Goal: Information Seeking & Learning: Learn about a topic

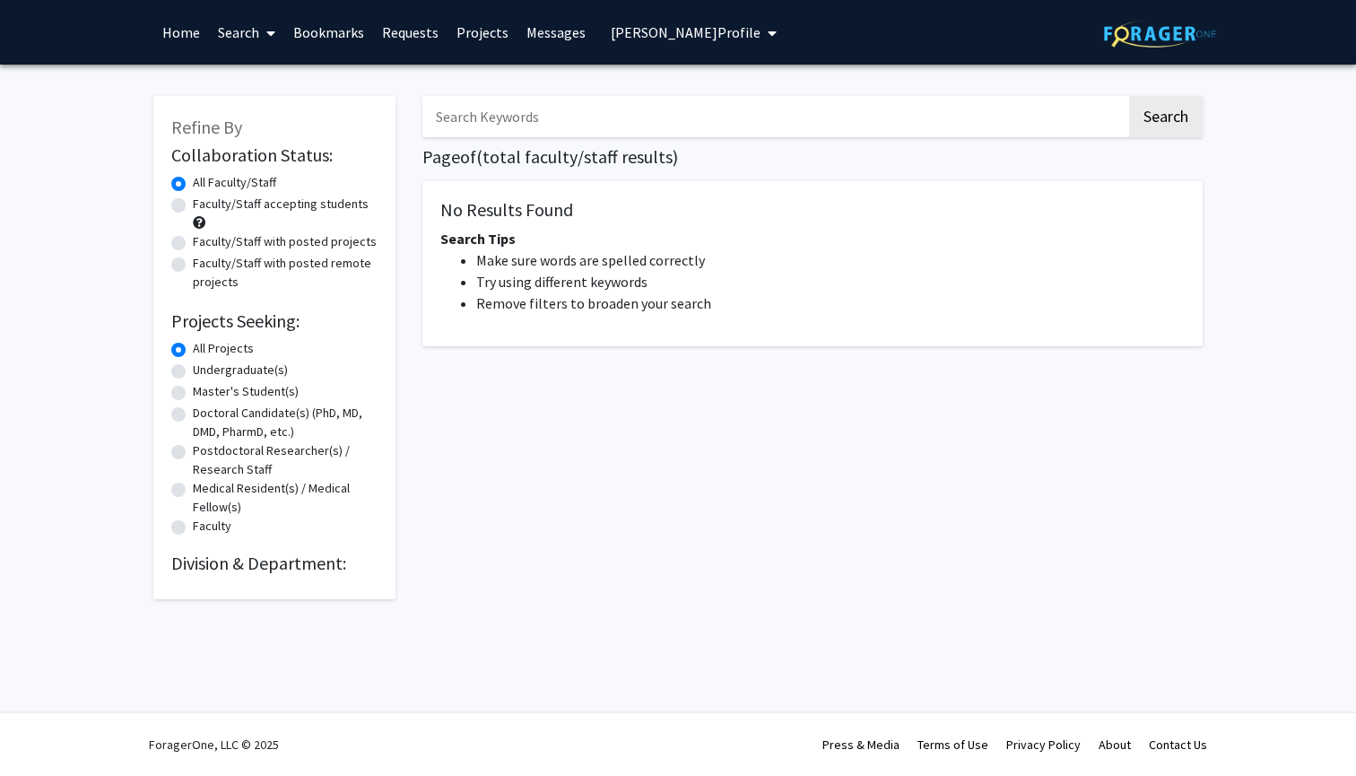
type input "brain"
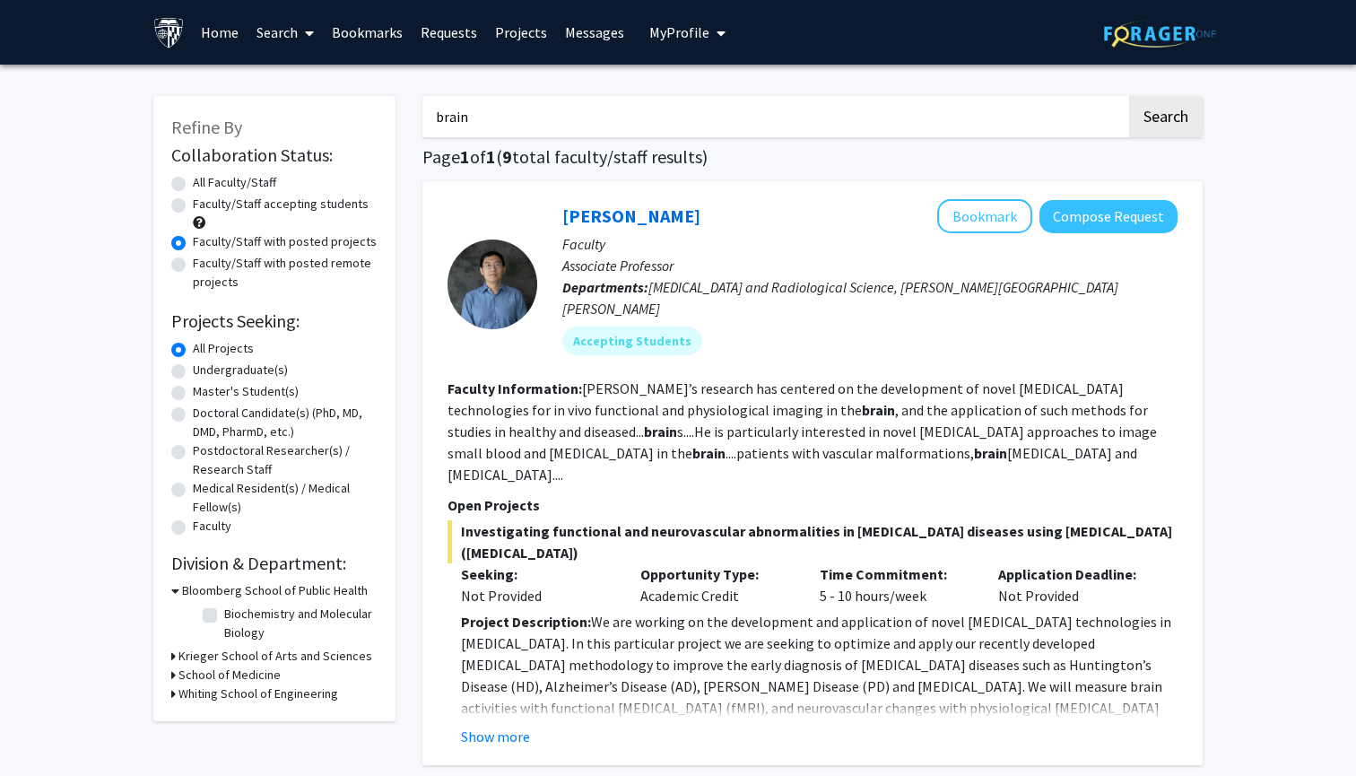
click at [323, 205] on label "Faculty/Staff accepting students" at bounding box center [281, 204] width 176 height 19
click at [204, 205] on input "Faculty/Staff accepting students" at bounding box center [199, 201] width 12 height 12
radio input "true"
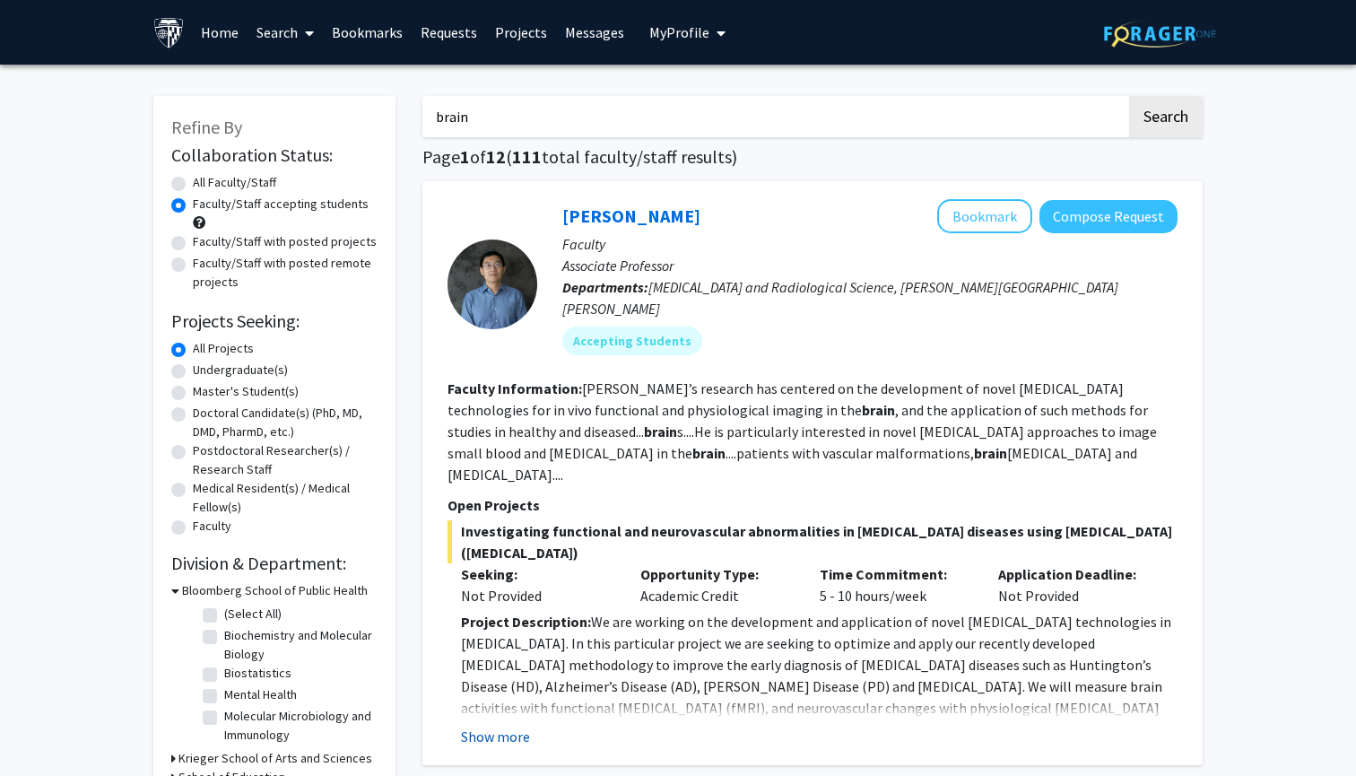
click at [477, 726] on button "Show more" at bounding box center [495, 737] width 69 height 22
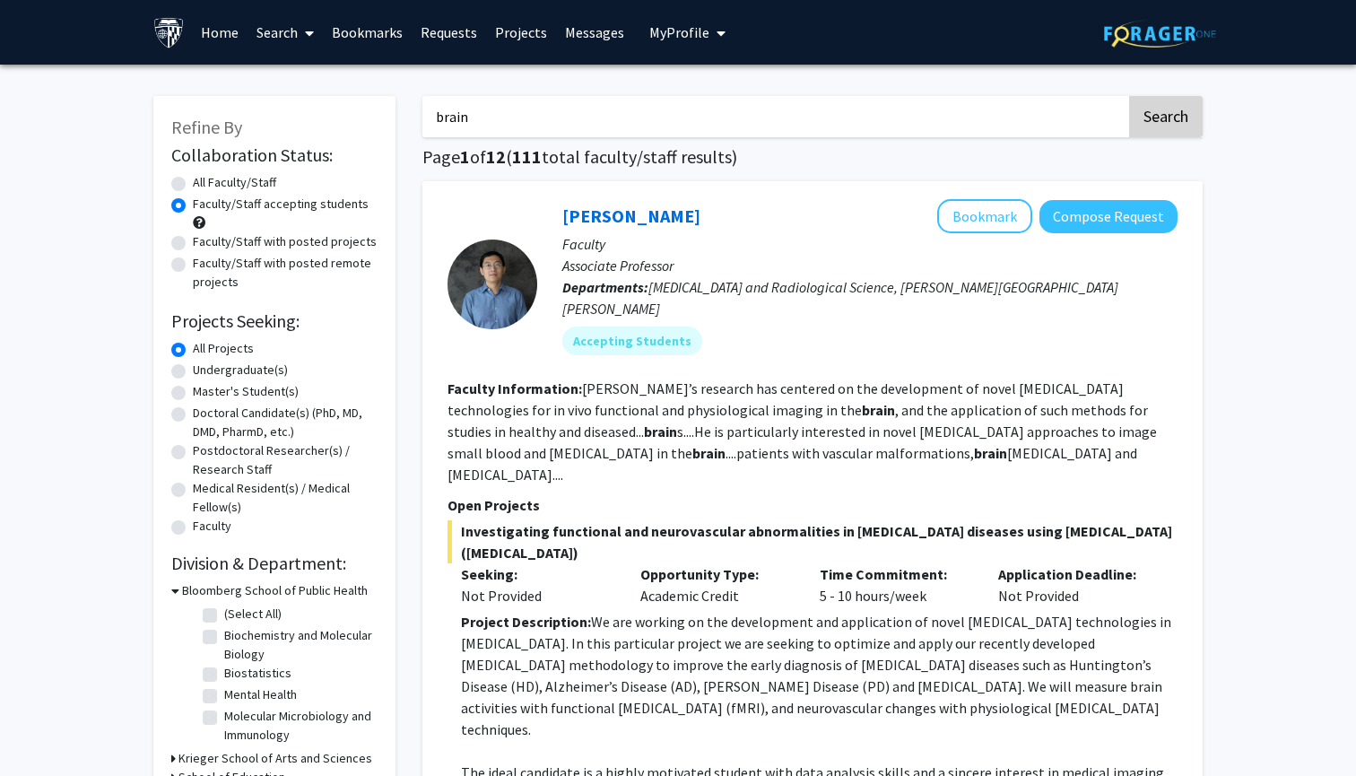
click at [1176, 125] on button "Search" at bounding box center [1166, 116] width 74 height 41
radio input "true"
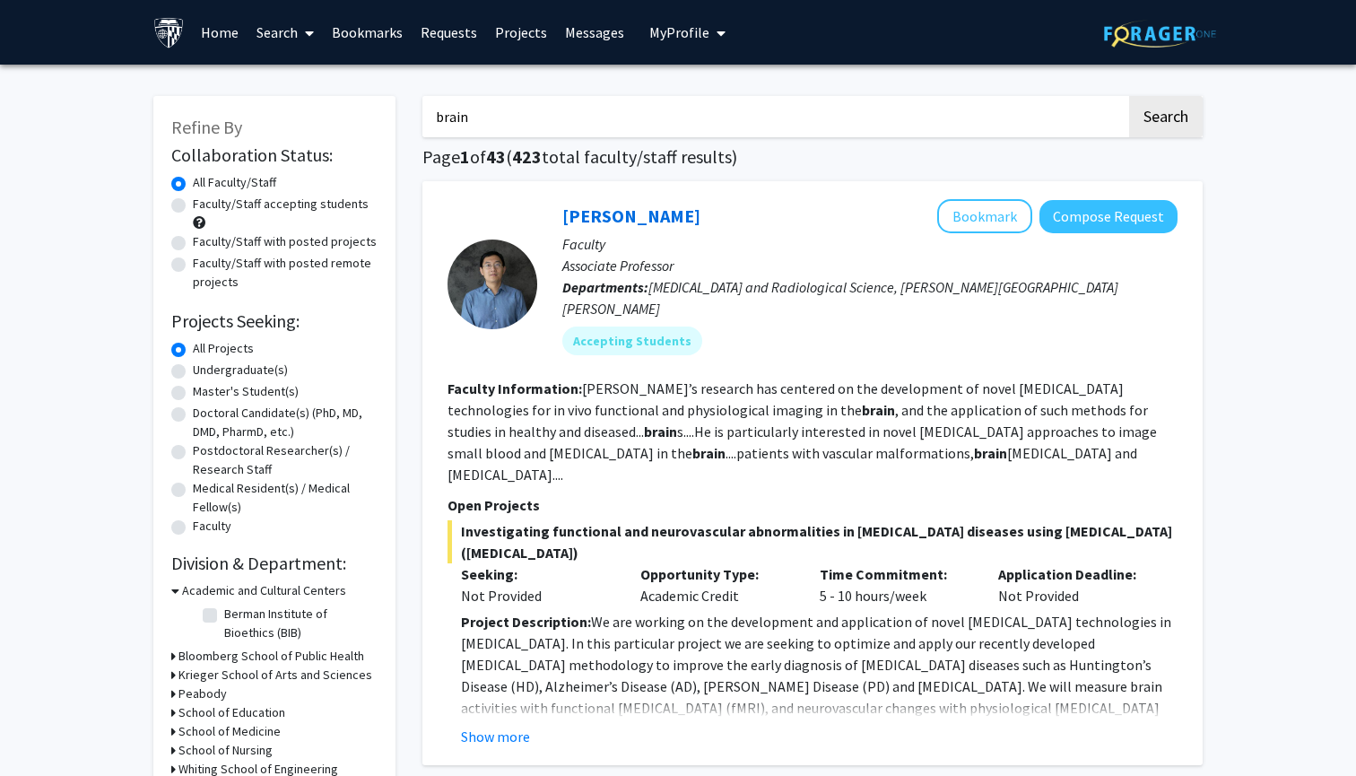
click at [351, 203] on label "Faculty/Staff accepting students" at bounding box center [281, 204] width 176 height 19
click at [204, 203] on input "Faculty/Staff accepting students" at bounding box center [199, 201] width 12 height 12
radio input "true"
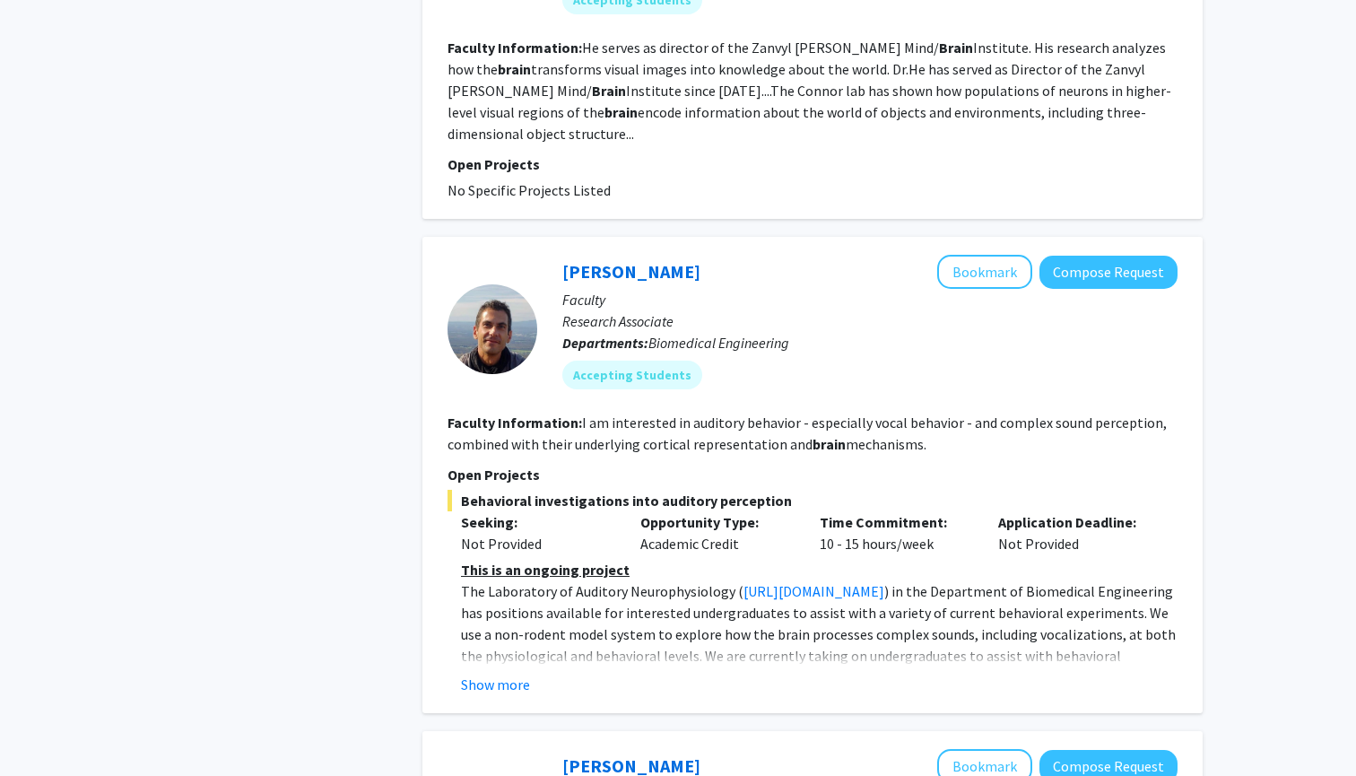
scroll to position [1796, 0]
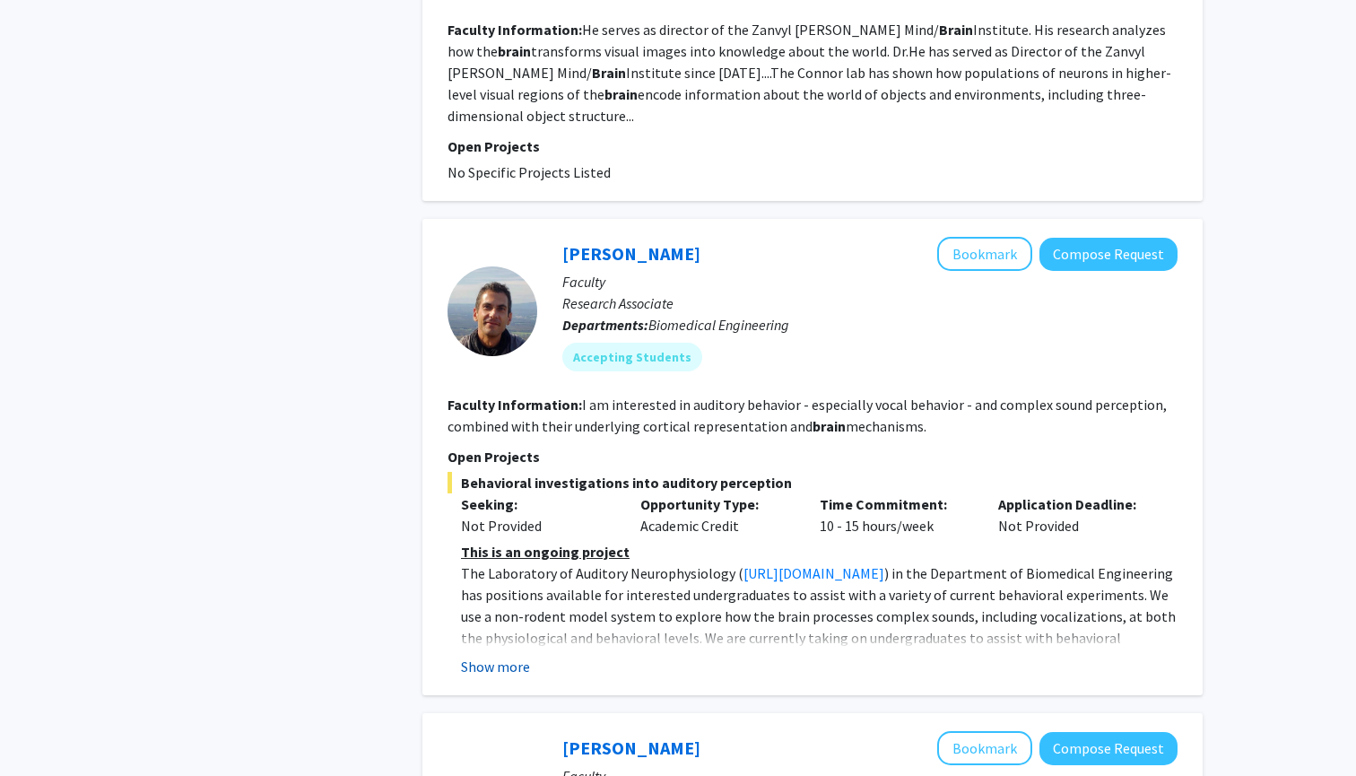
click at [502, 656] on button "Show more" at bounding box center [495, 667] width 69 height 22
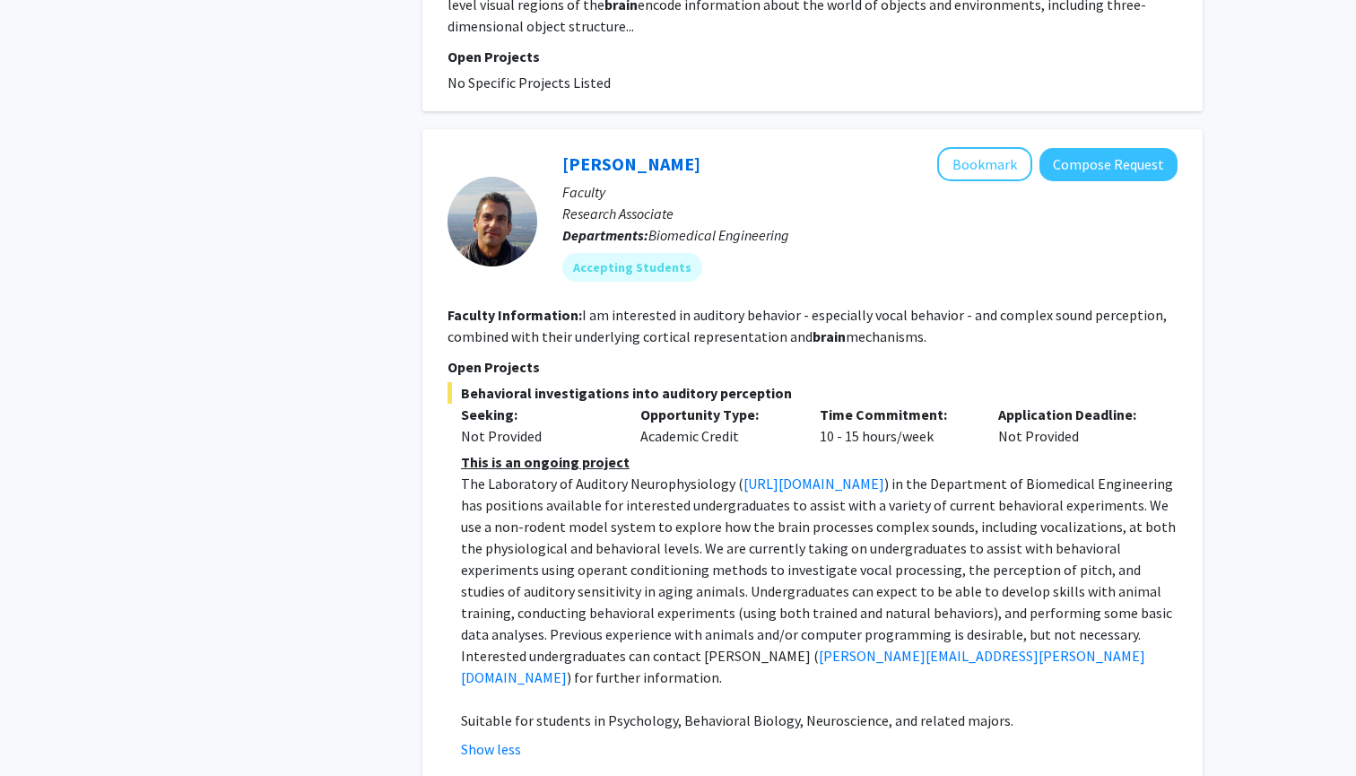
scroll to position [1909, 0]
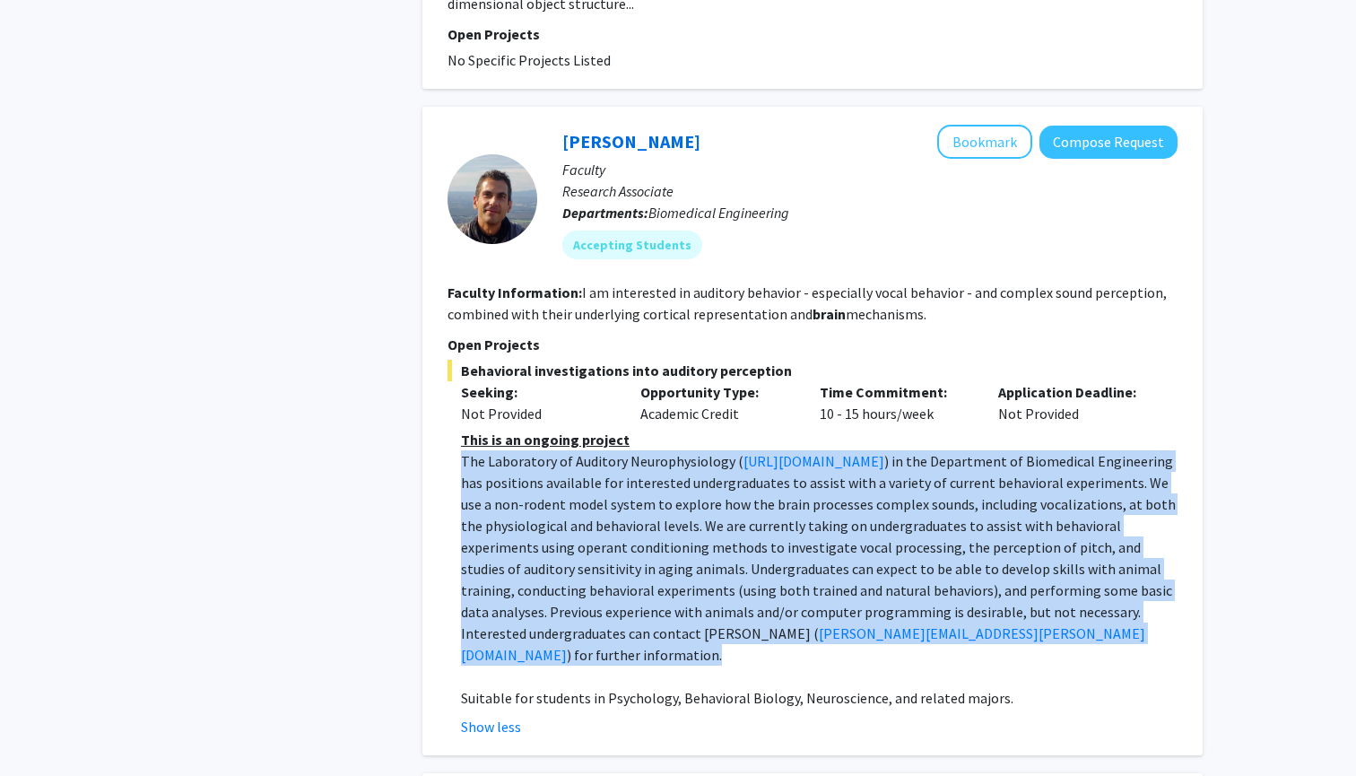
drag, startPoint x: 780, startPoint y: 575, endPoint x: 435, endPoint y: 378, distance: 397.7
click at [435, 378] on div "[PERSON_NAME] Bookmark Compose Request Faculty Research Associate Departments: …" at bounding box center [812, 431] width 780 height 648
copy p "The Laboratory of Auditory Neurophysiology ( [URL][DOMAIN_NAME] ) in the Depart…"
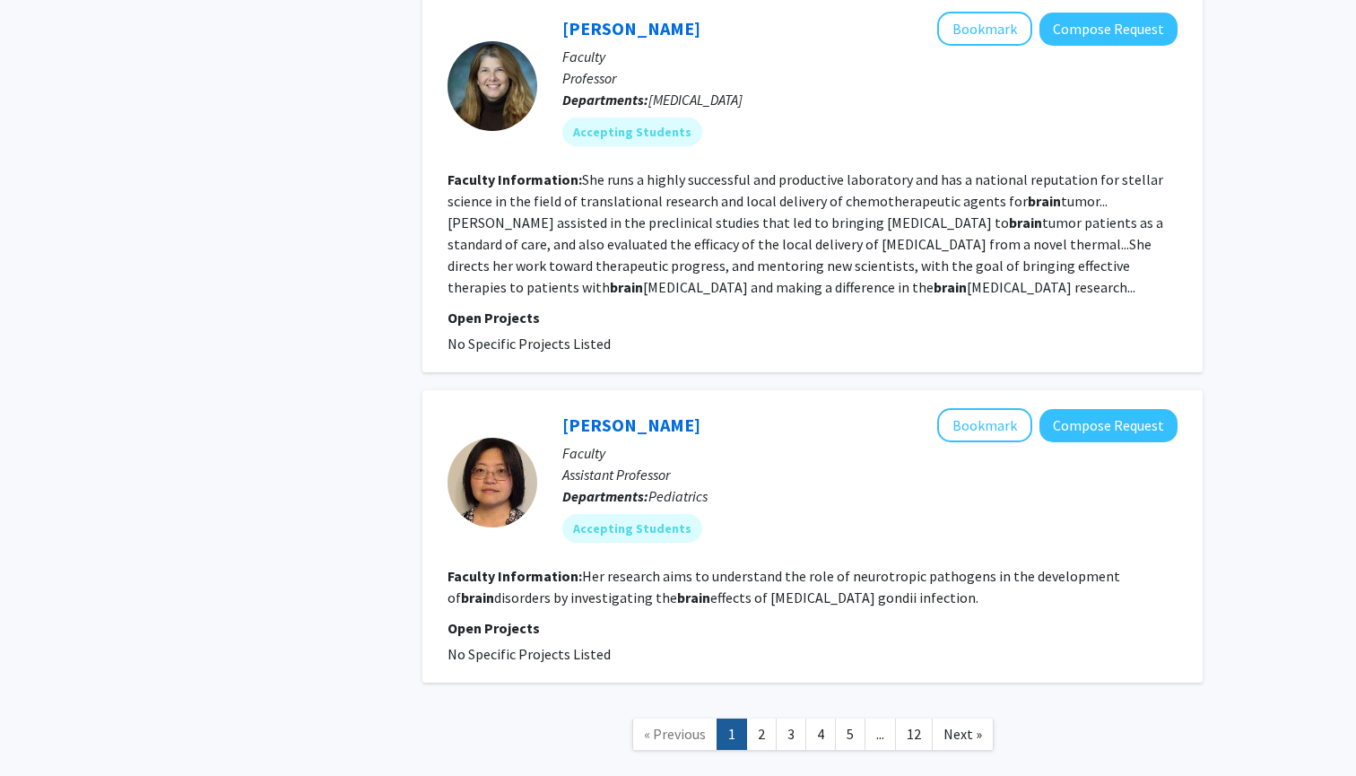
scroll to position [3984, 0]
click at [755, 719] on link "2" at bounding box center [761, 734] width 30 height 31
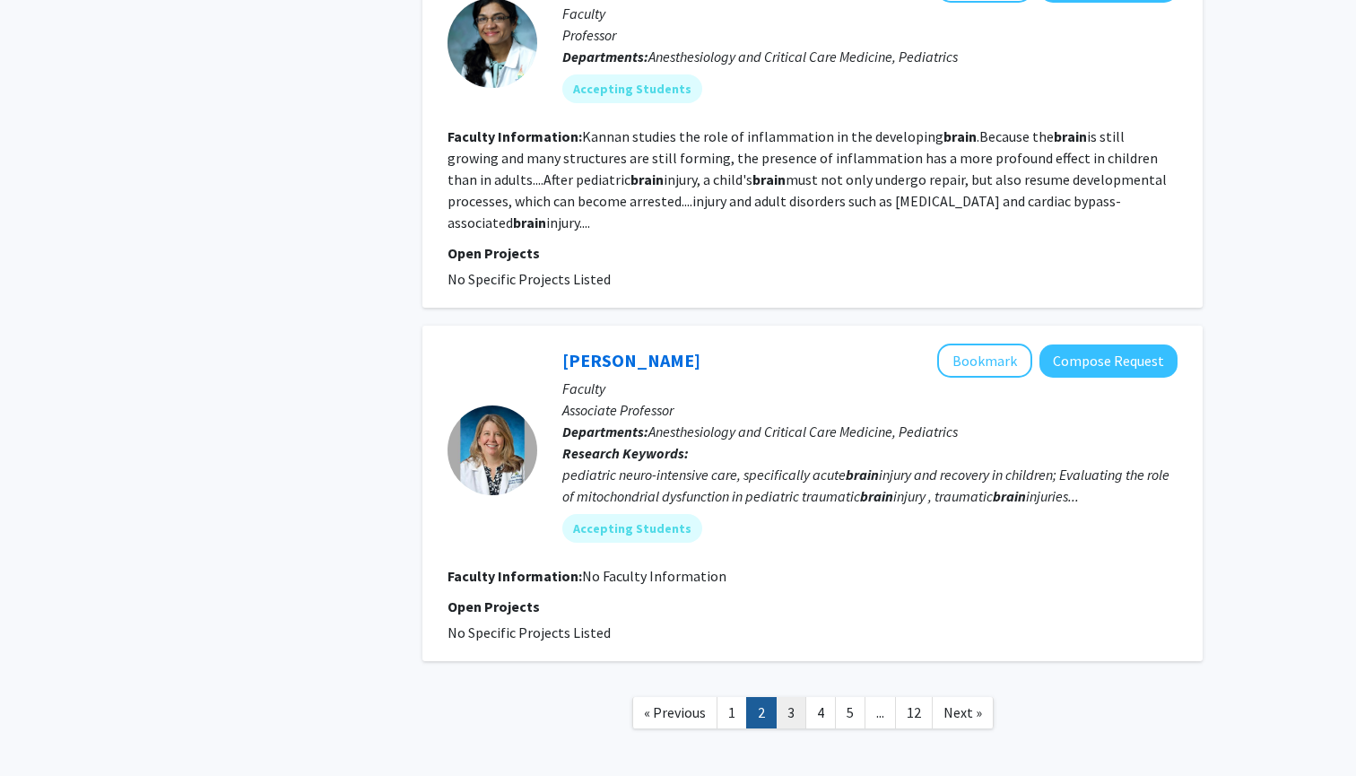
scroll to position [3456, 0]
click at [793, 698] on link "3" at bounding box center [791, 713] width 30 height 31
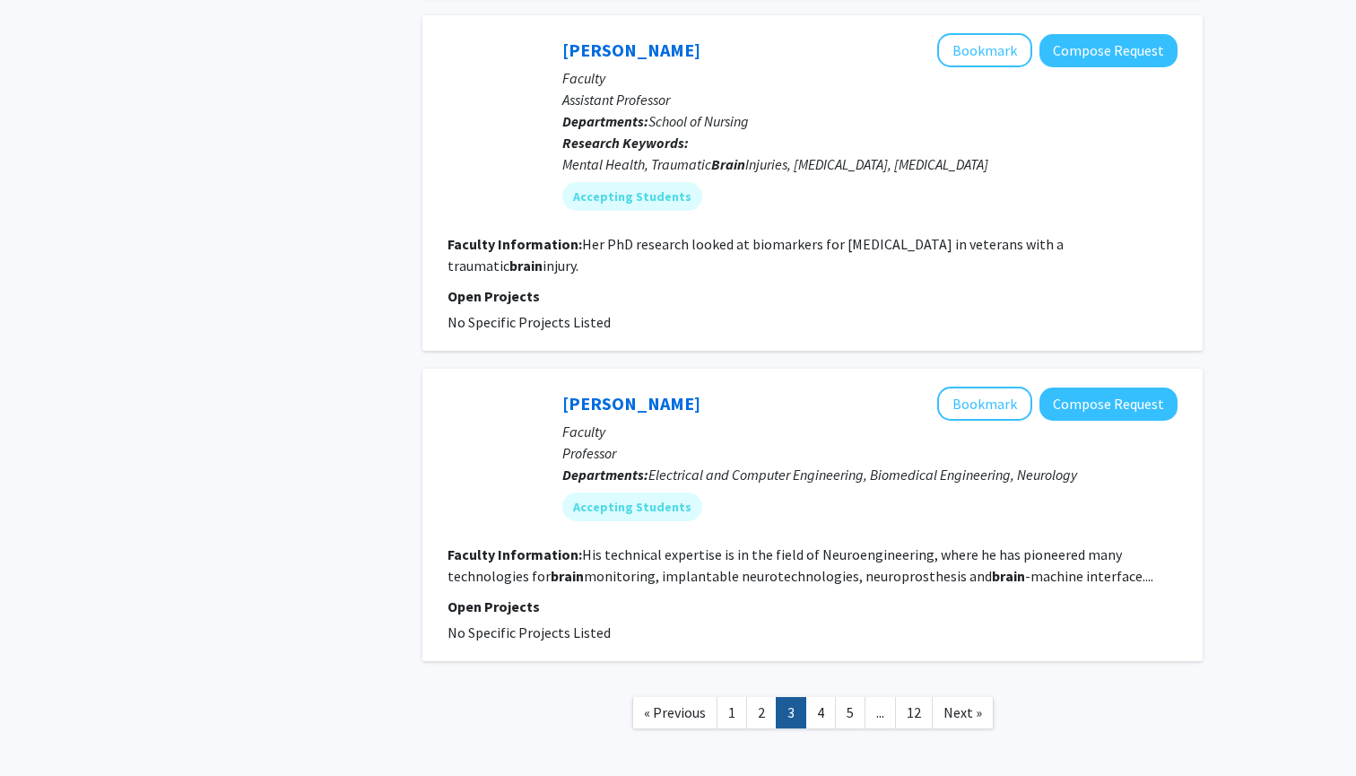
scroll to position [3700, 0]
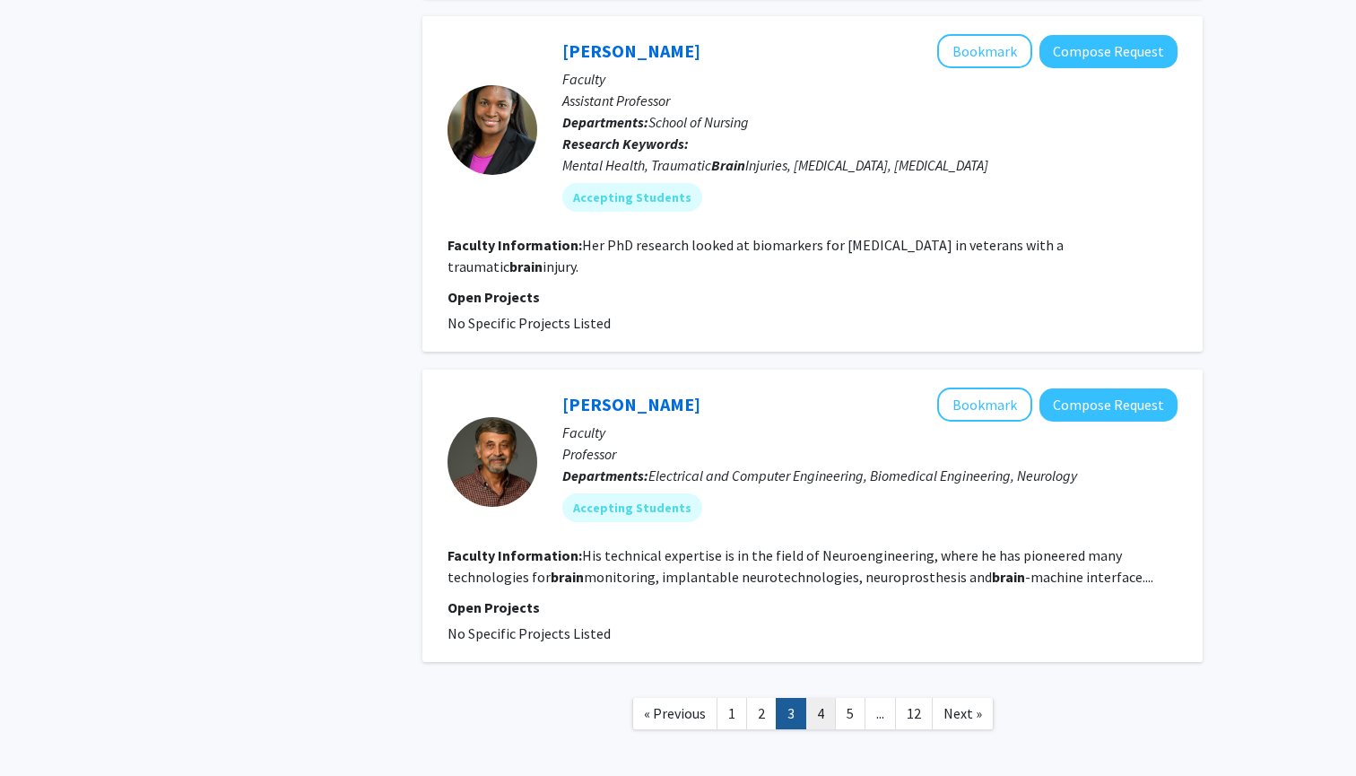
click at [814, 698] on link "4" at bounding box center [820, 713] width 30 height 31
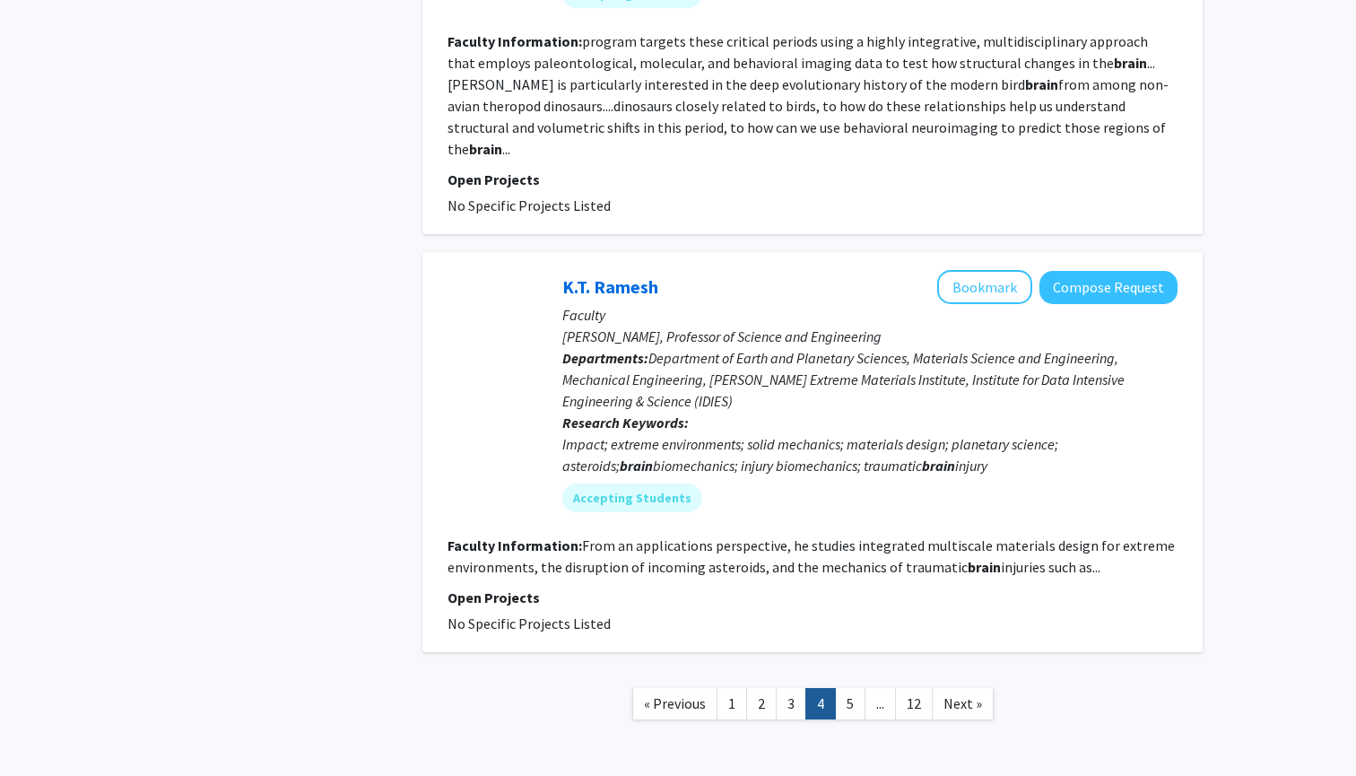
scroll to position [3264, 0]
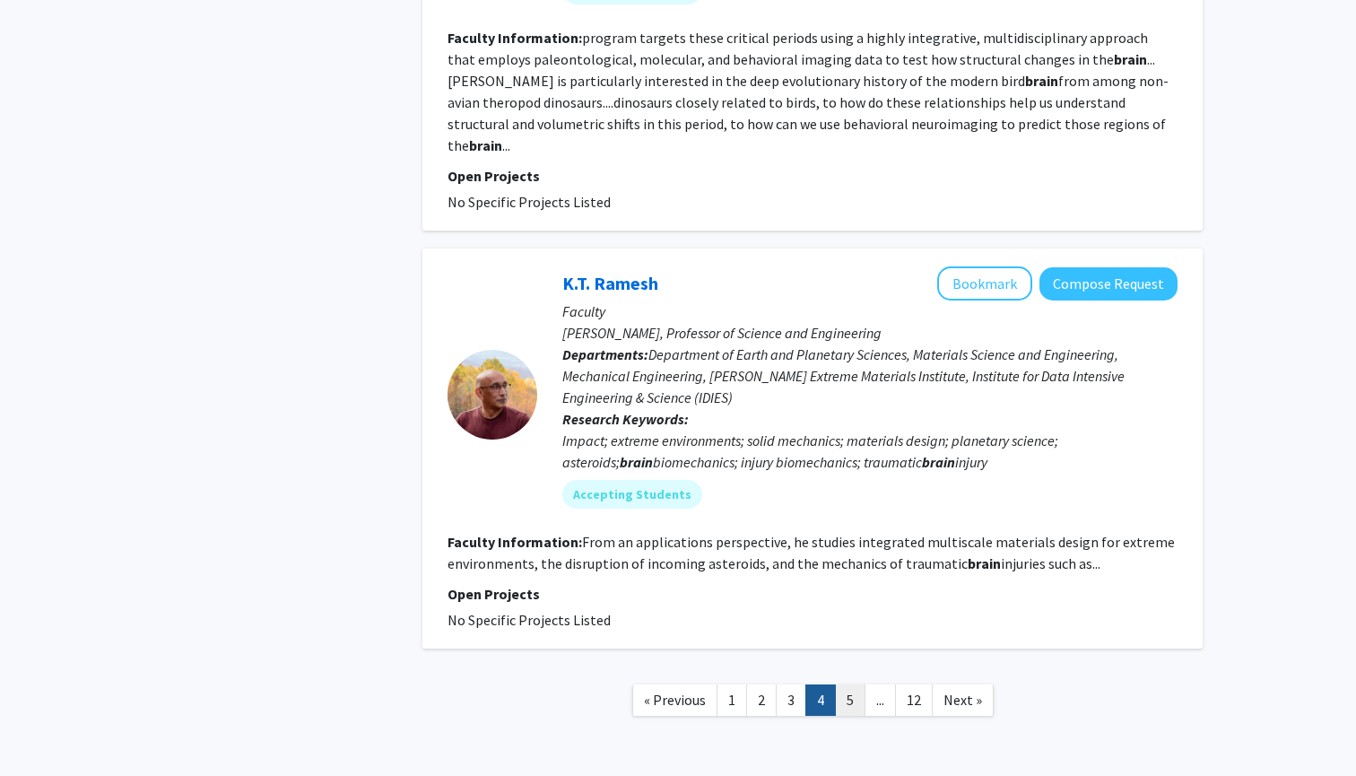
click at [849, 684] on link "5" at bounding box center [850, 699] width 30 height 31
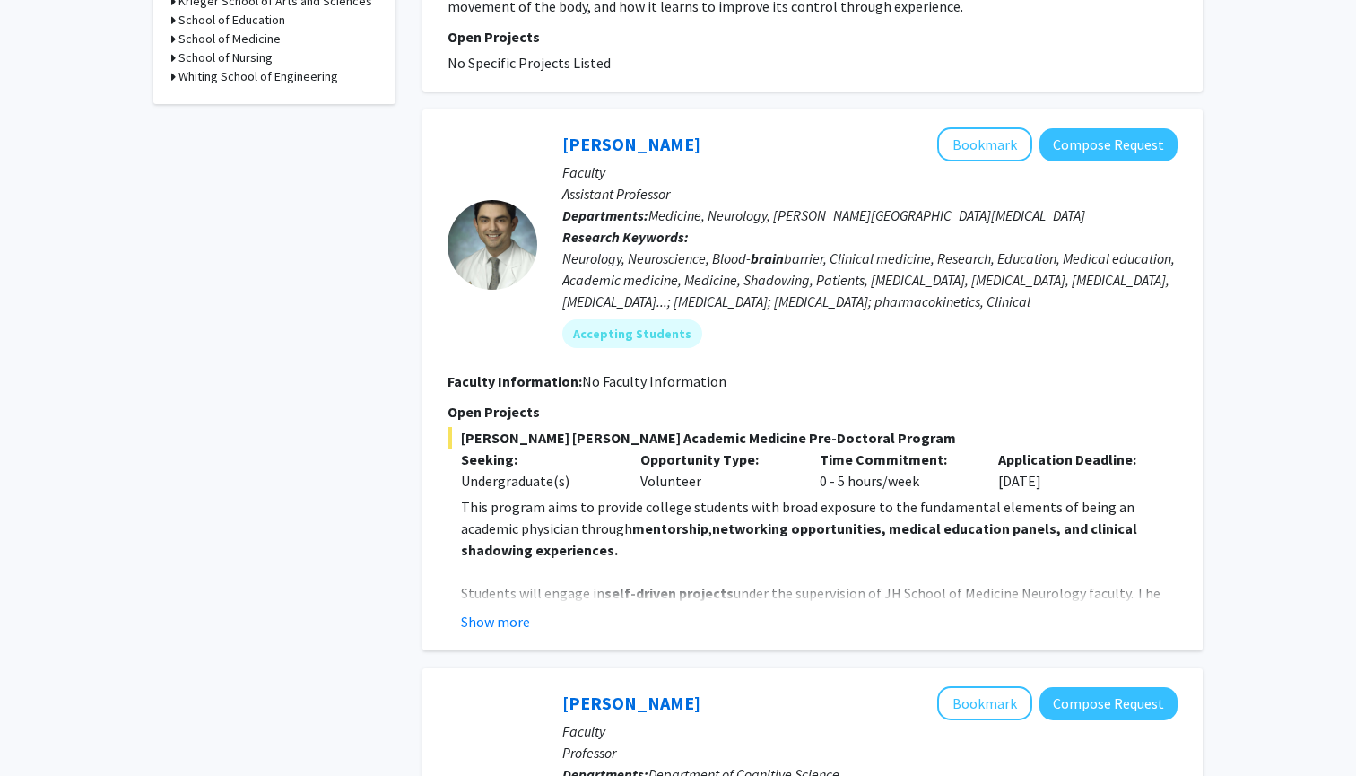
scroll to position [771, 0]
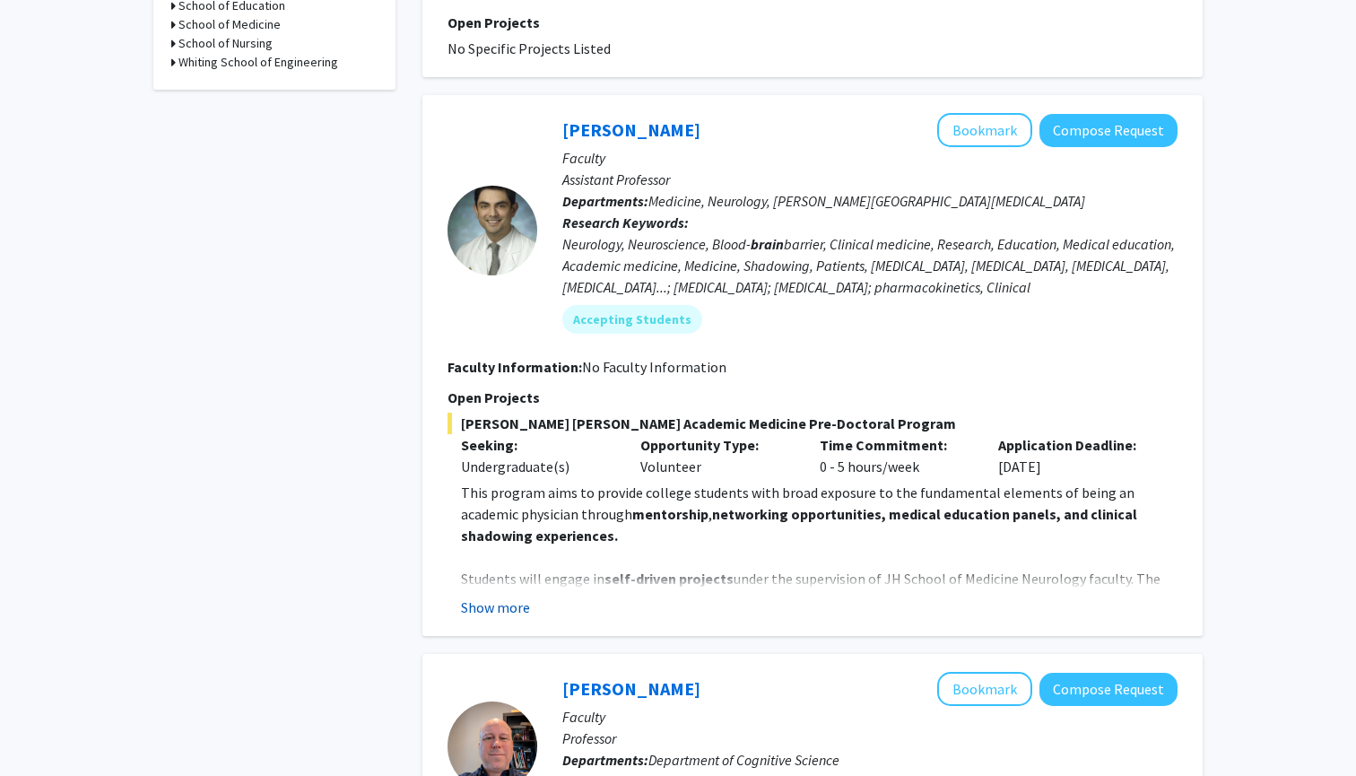
click at [478, 613] on button "Show more" at bounding box center [495, 607] width 69 height 22
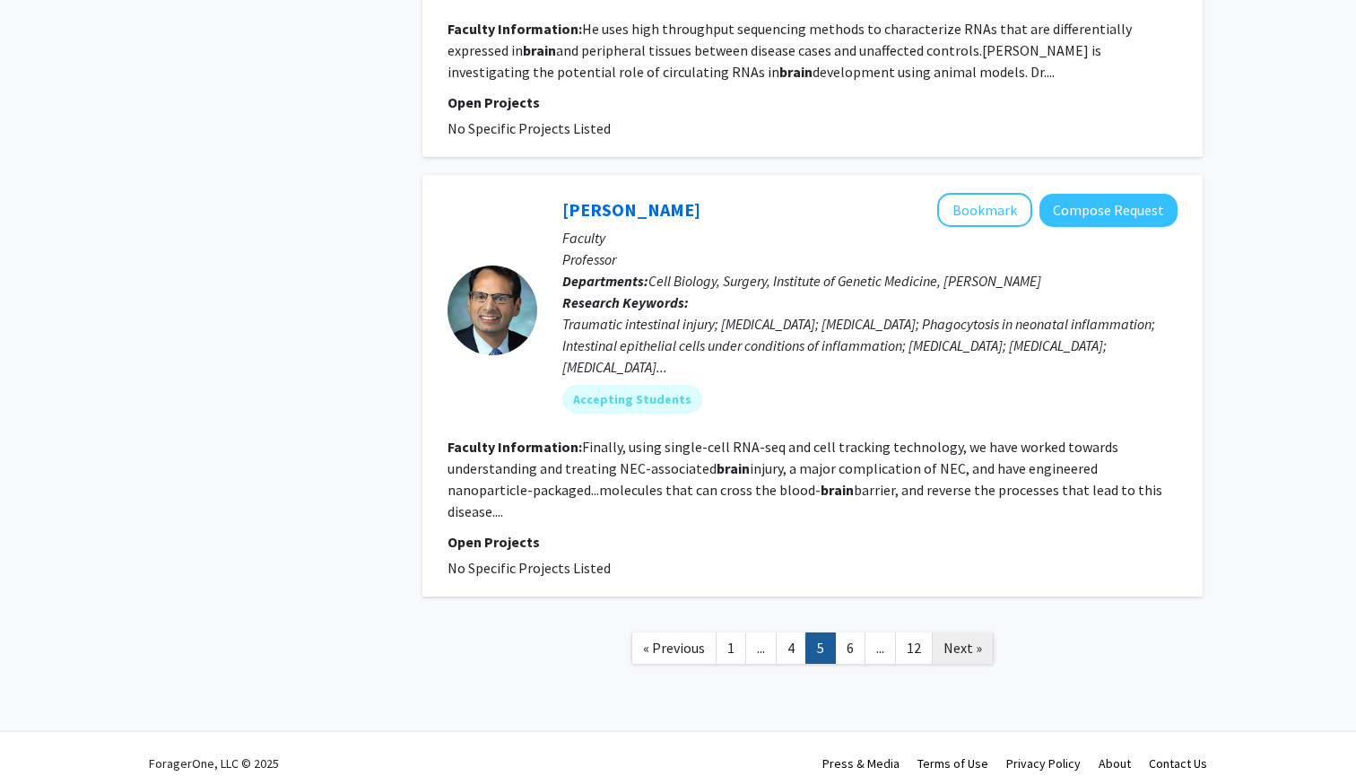
scroll to position [4058, 0]
click at [848, 636] on link "6" at bounding box center [850, 648] width 30 height 31
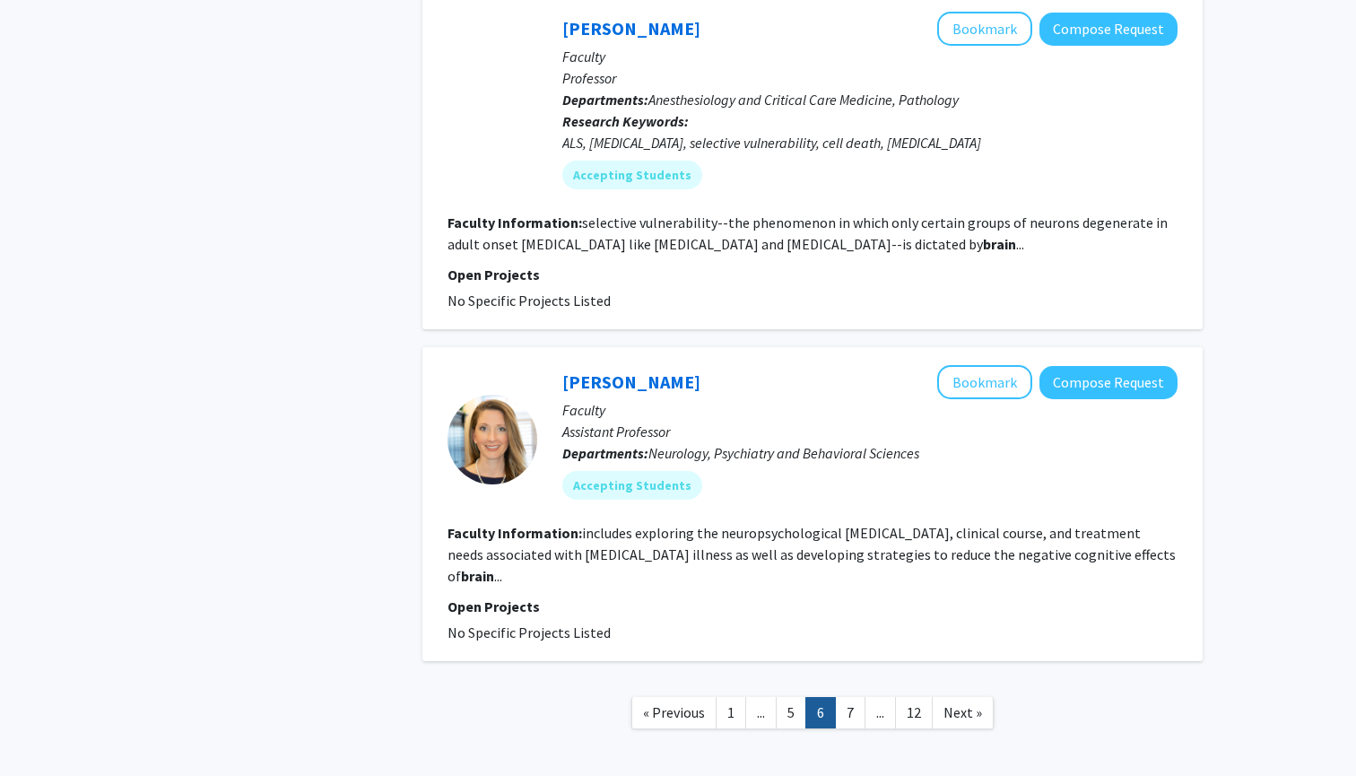
scroll to position [3100, 0]
click at [857, 698] on link "7" at bounding box center [850, 713] width 30 height 31
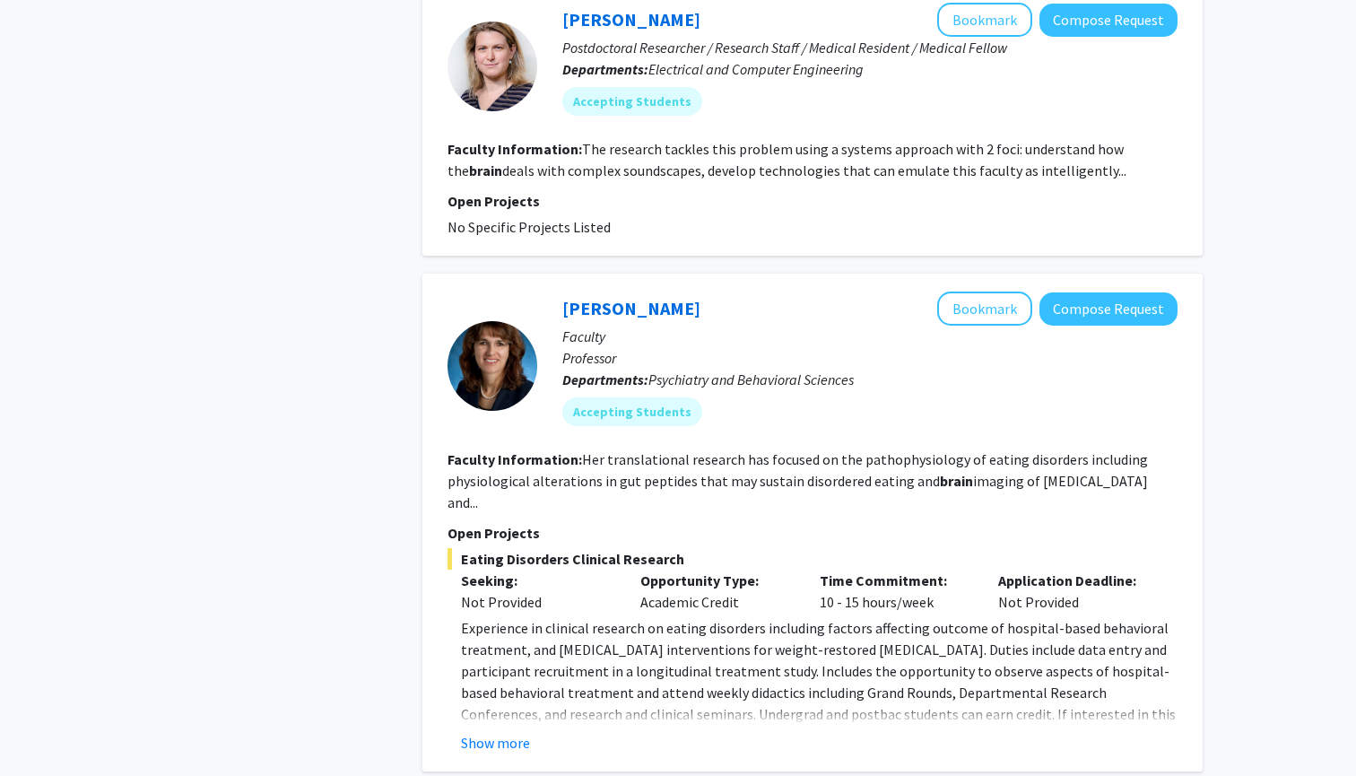
scroll to position [1231, 0]
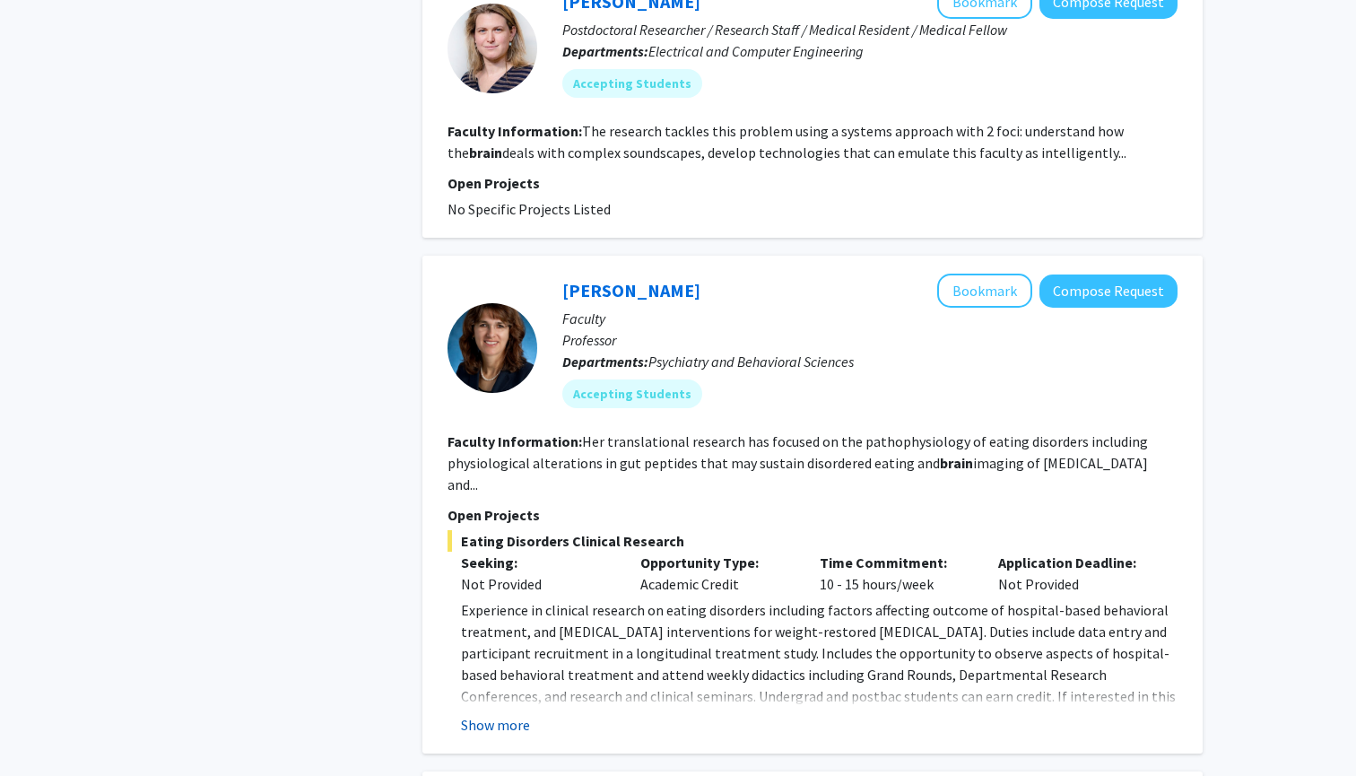
click at [481, 714] on button "Show more" at bounding box center [495, 725] width 69 height 22
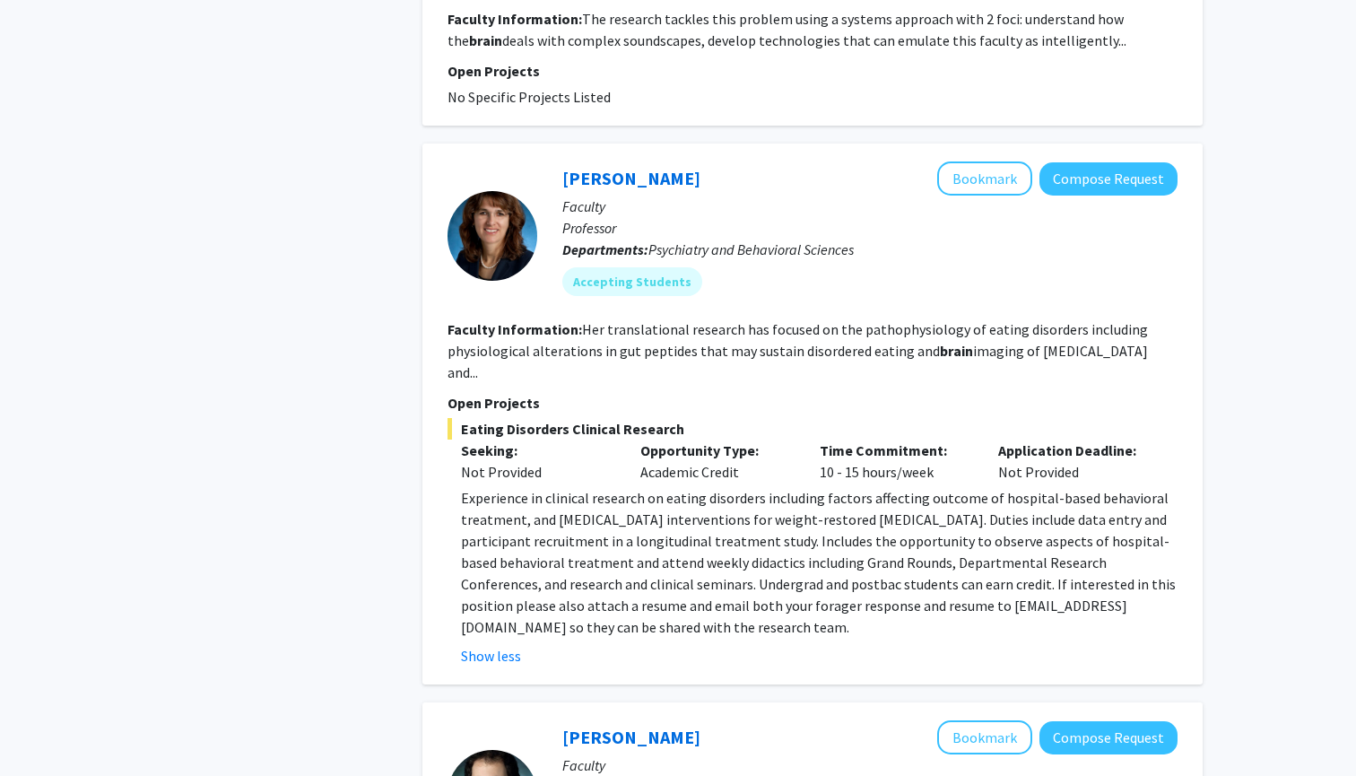
scroll to position [1341, 0]
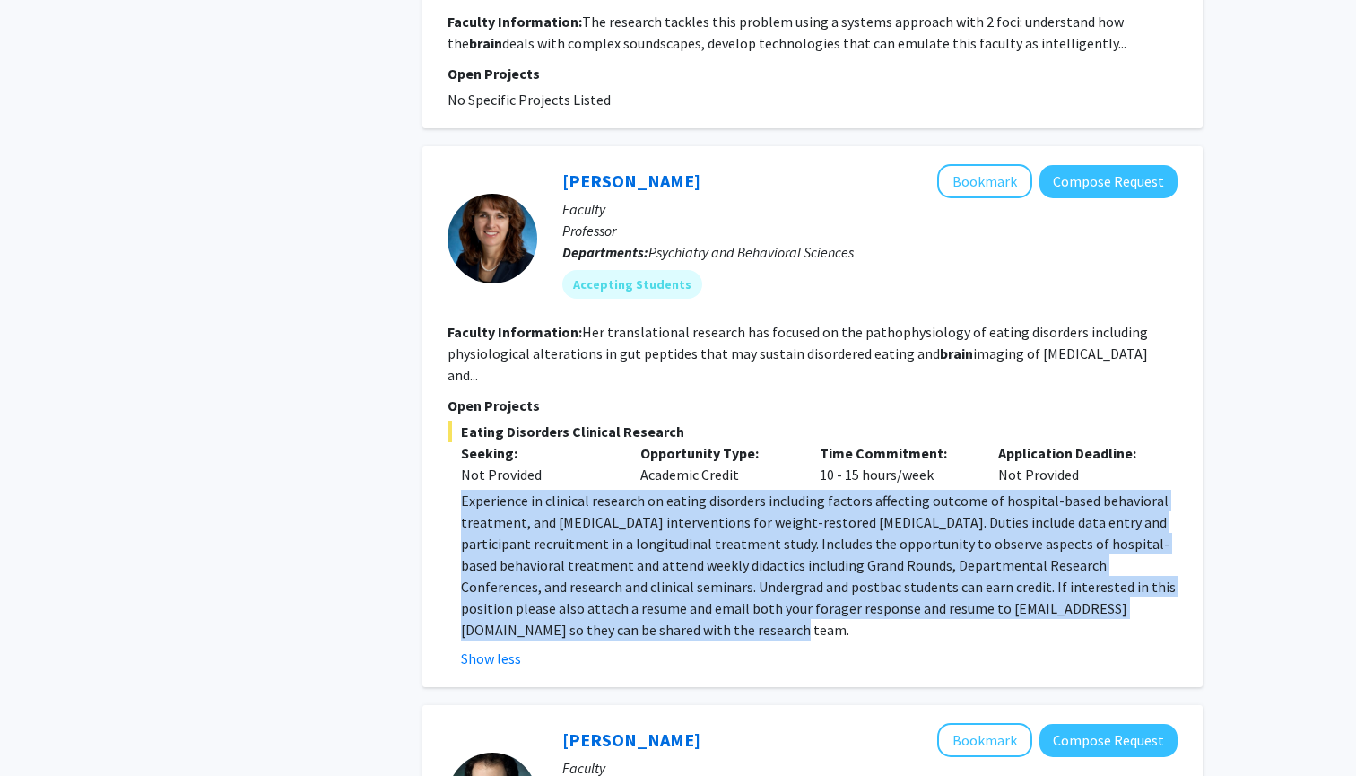
drag, startPoint x: 557, startPoint y: 587, endPoint x: 441, endPoint y: 465, distance: 167.5
click at [441, 465] on div "[PERSON_NAME] Bookmark Compose Request Faculty Professor Departments: Psychiatr…" at bounding box center [812, 416] width 780 height 541
copy span "Experience in clinical research on eating disorders including factors affecting…"
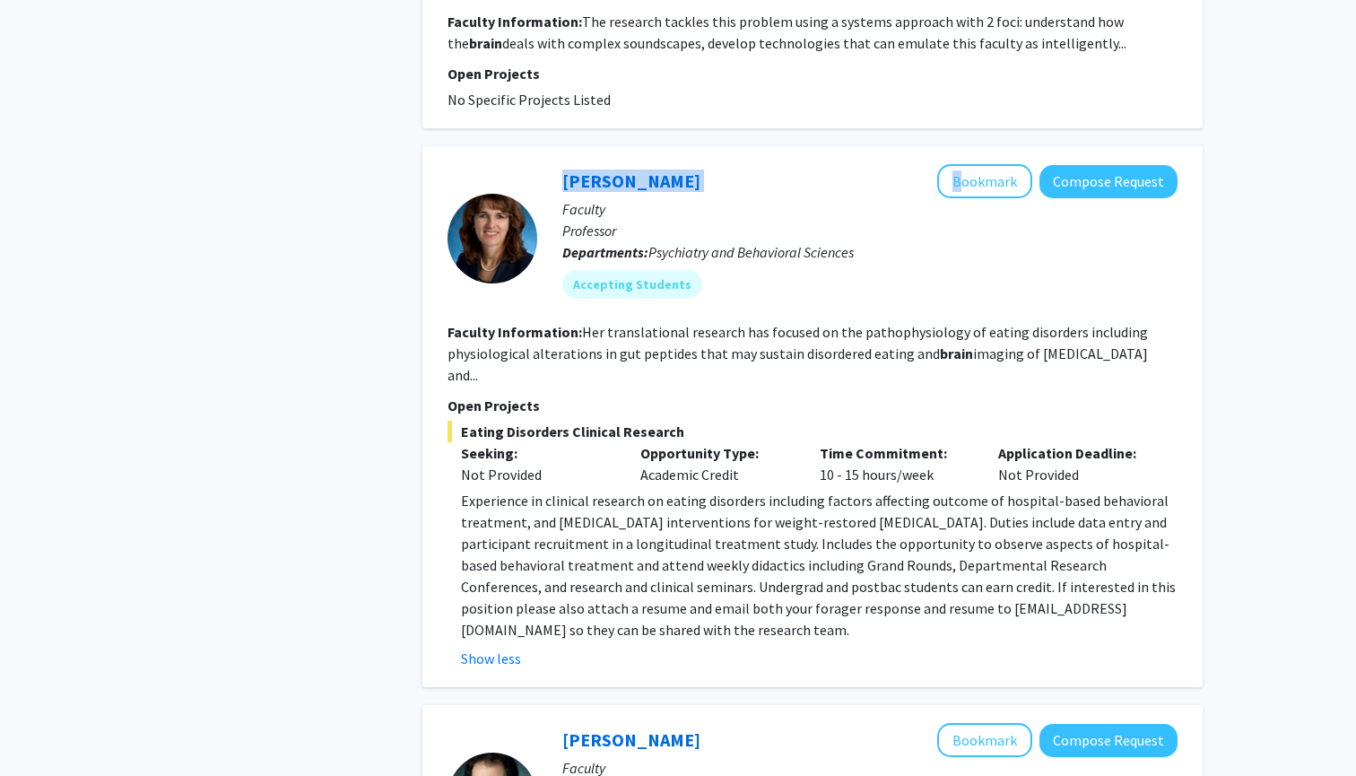
drag, startPoint x: 696, startPoint y: 158, endPoint x: 524, endPoint y: 158, distance: 172.2
click at [524, 164] on section "[PERSON_NAME] Bookmark Compose Request Faculty Professor Departments: Psychiatr…" at bounding box center [813, 238] width 730 height 148
copy section "[PERSON_NAME]"
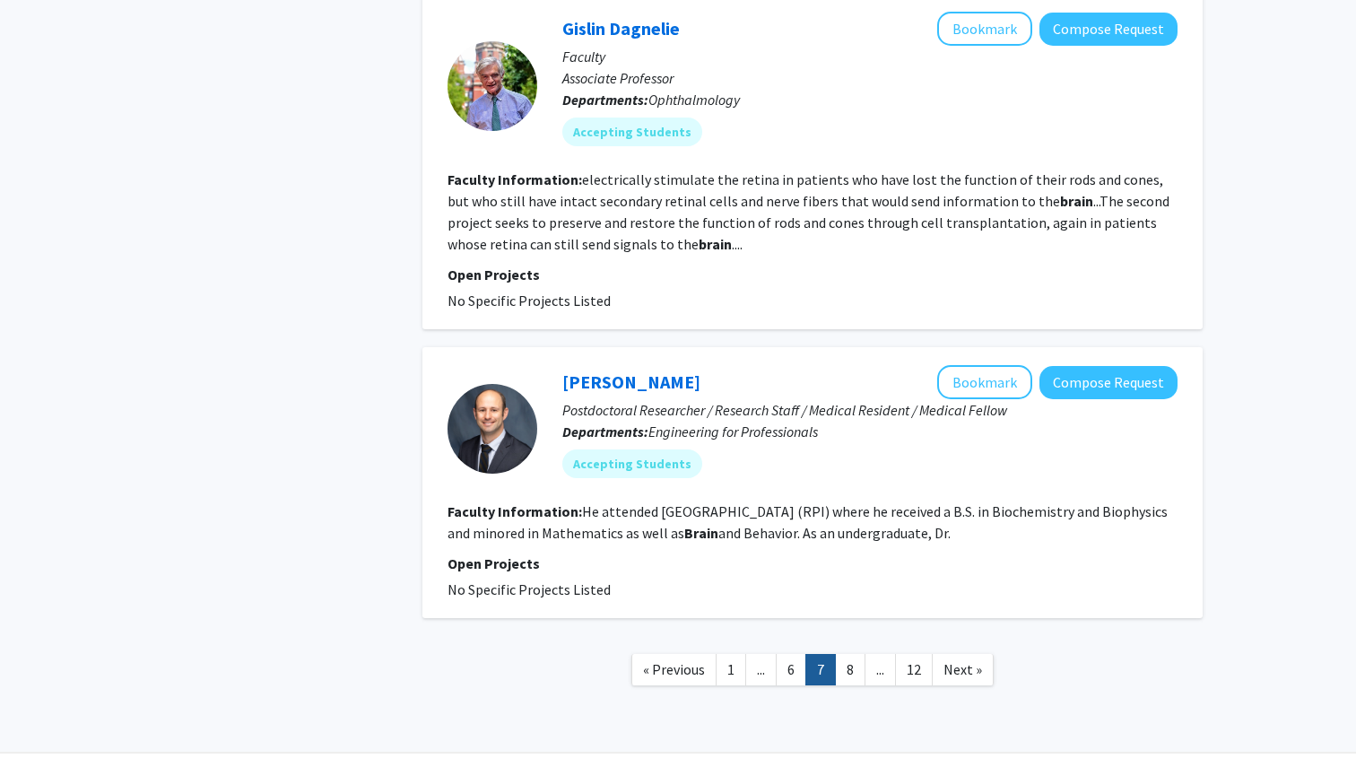
scroll to position [3133, 0]
click at [847, 655] on link "8" at bounding box center [850, 670] width 30 height 31
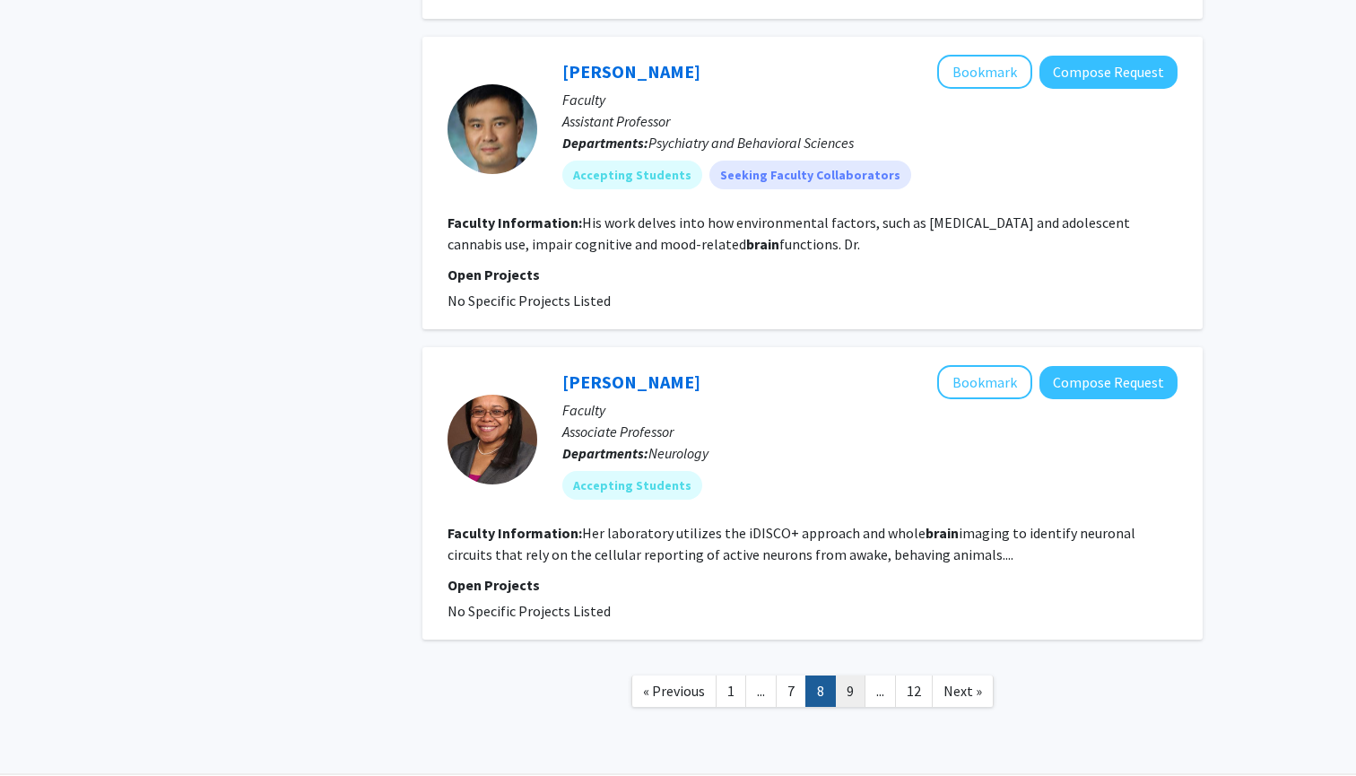
scroll to position [2927, 0]
click at [855, 676] on link "9" at bounding box center [850, 691] width 30 height 31
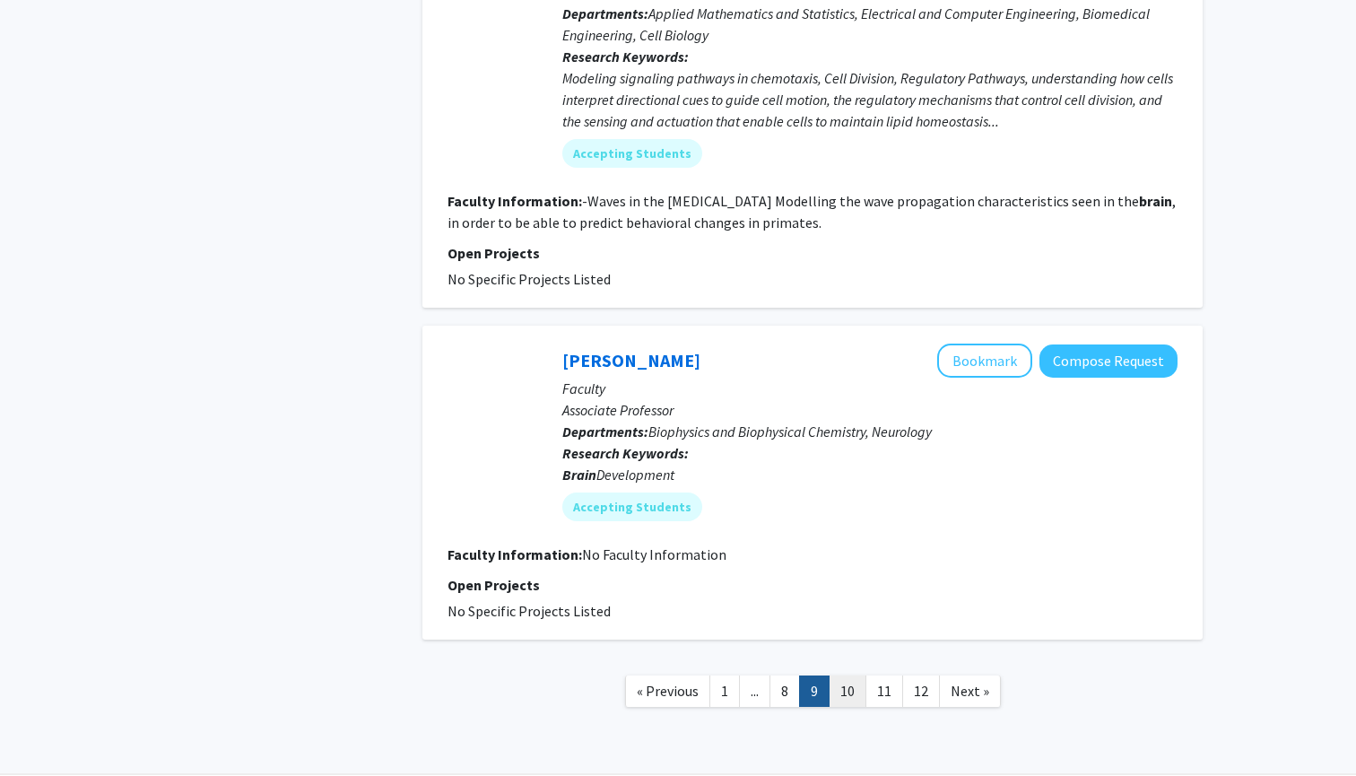
scroll to position [3064, 0]
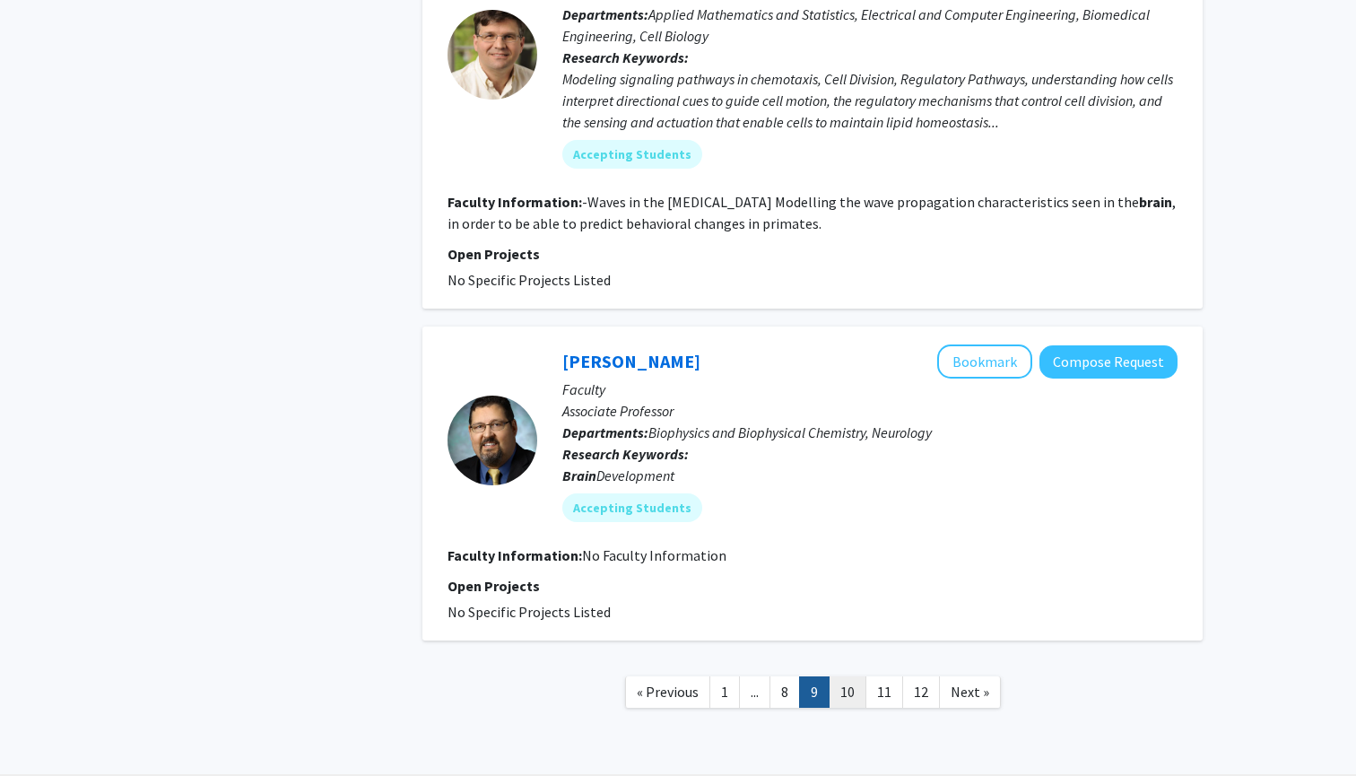
click at [856, 676] on link "10" at bounding box center [848, 691] width 38 height 31
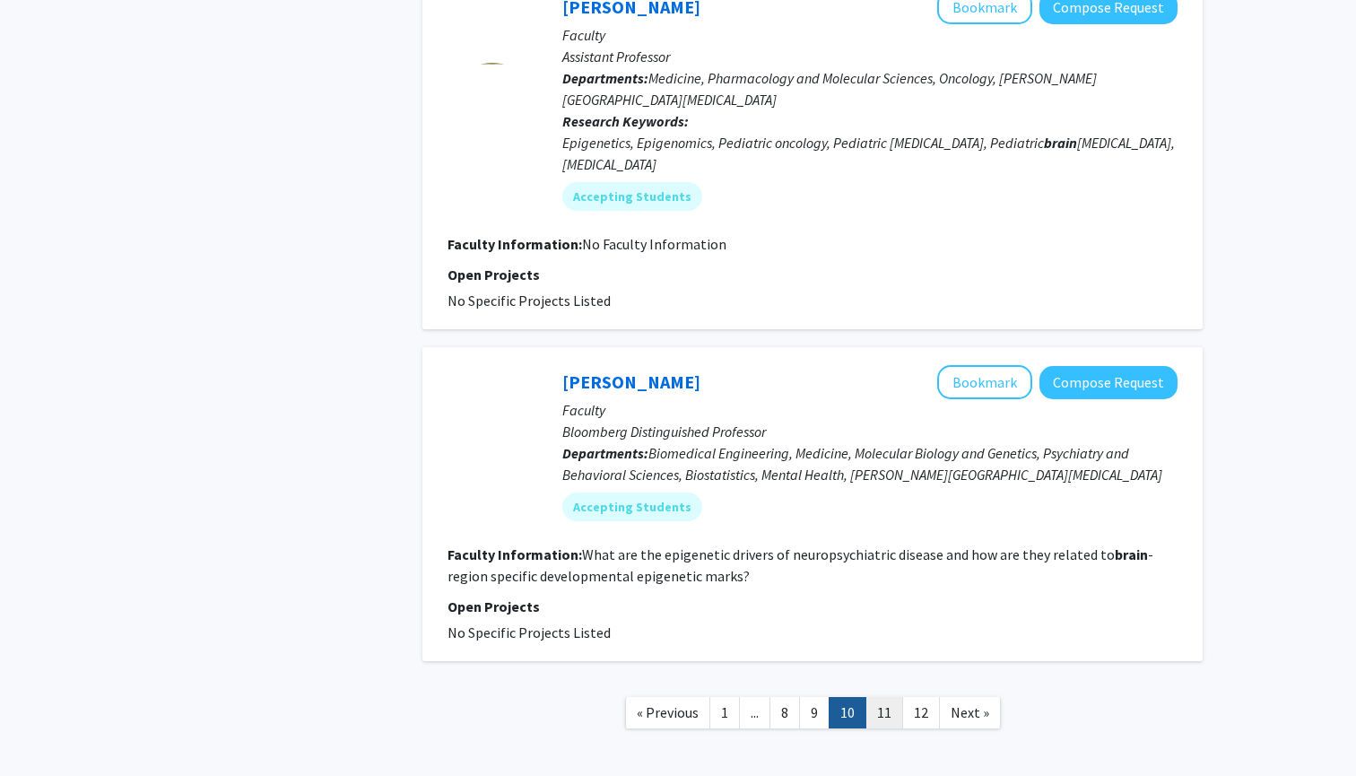
scroll to position [3521, 0]
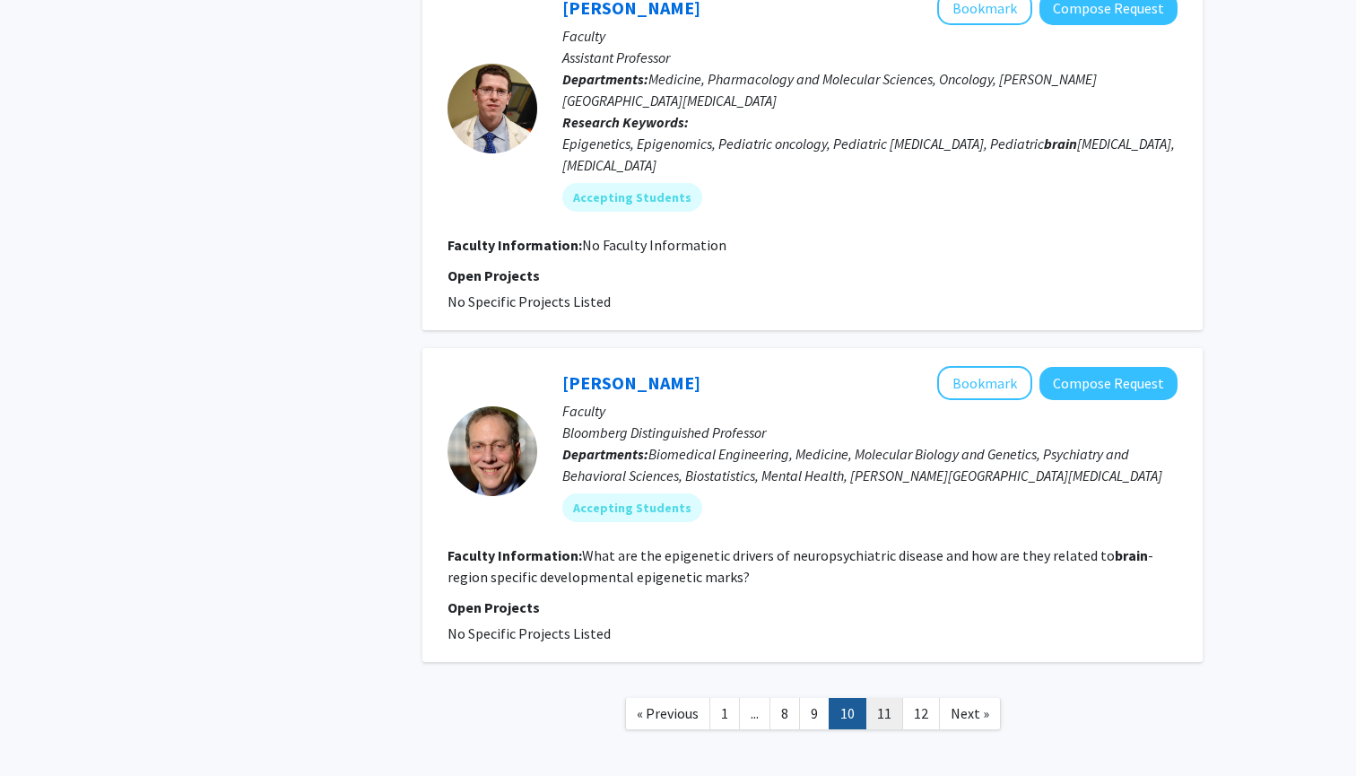
click at [879, 698] on link "11" at bounding box center [884, 713] width 38 height 31
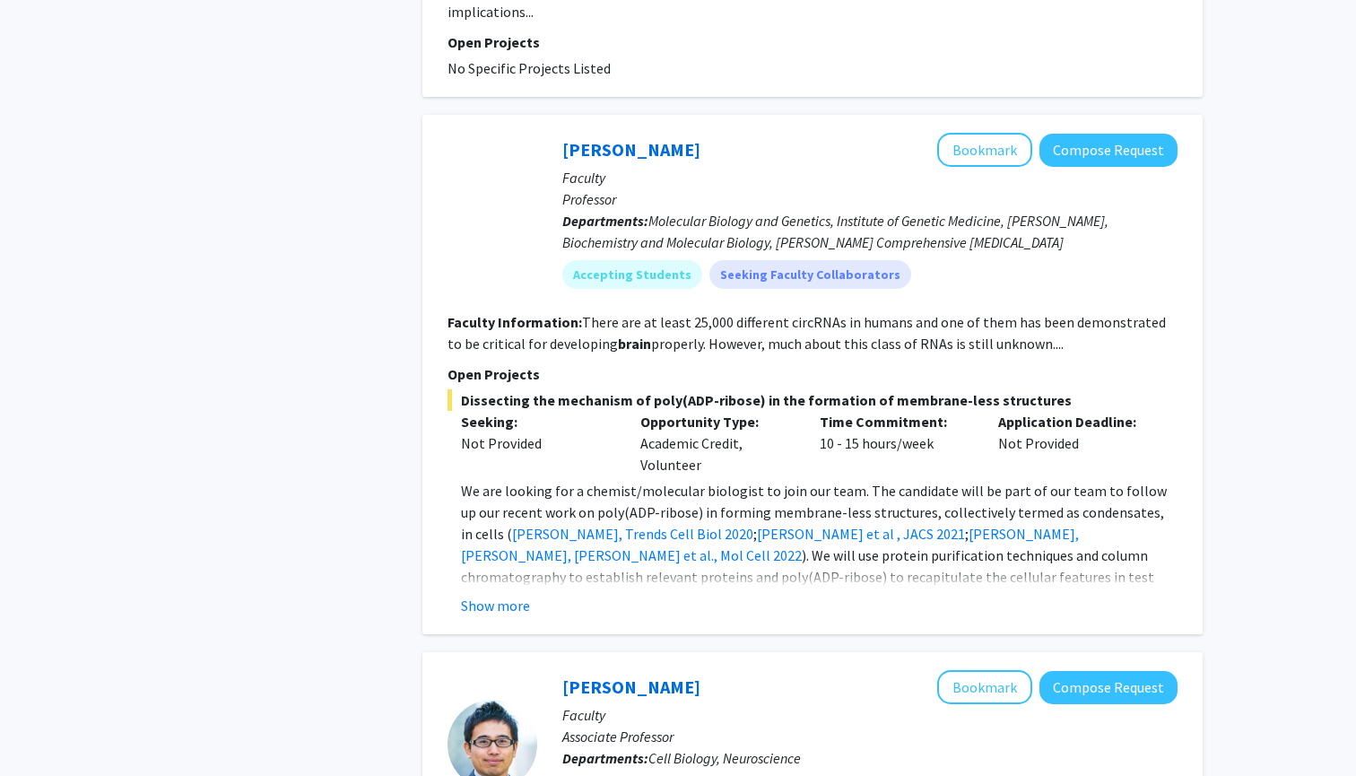
scroll to position [1429, 0]
click at [473, 594] on button "Show more" at bounding box center [495, 605] width 69 height 22
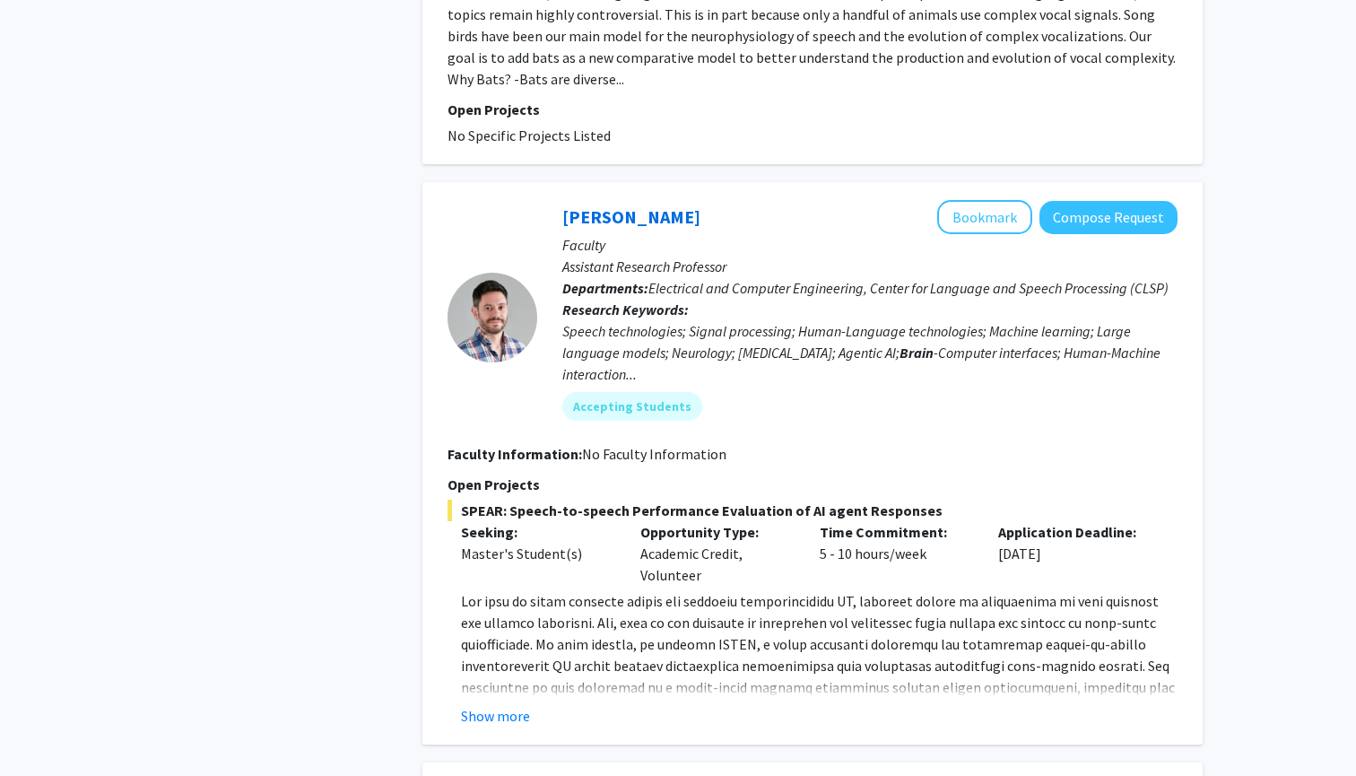
scroll to position [3150, 0]
click at [498, 707] on button "Show more" at bounding box center [495, 718] width 69 height 22
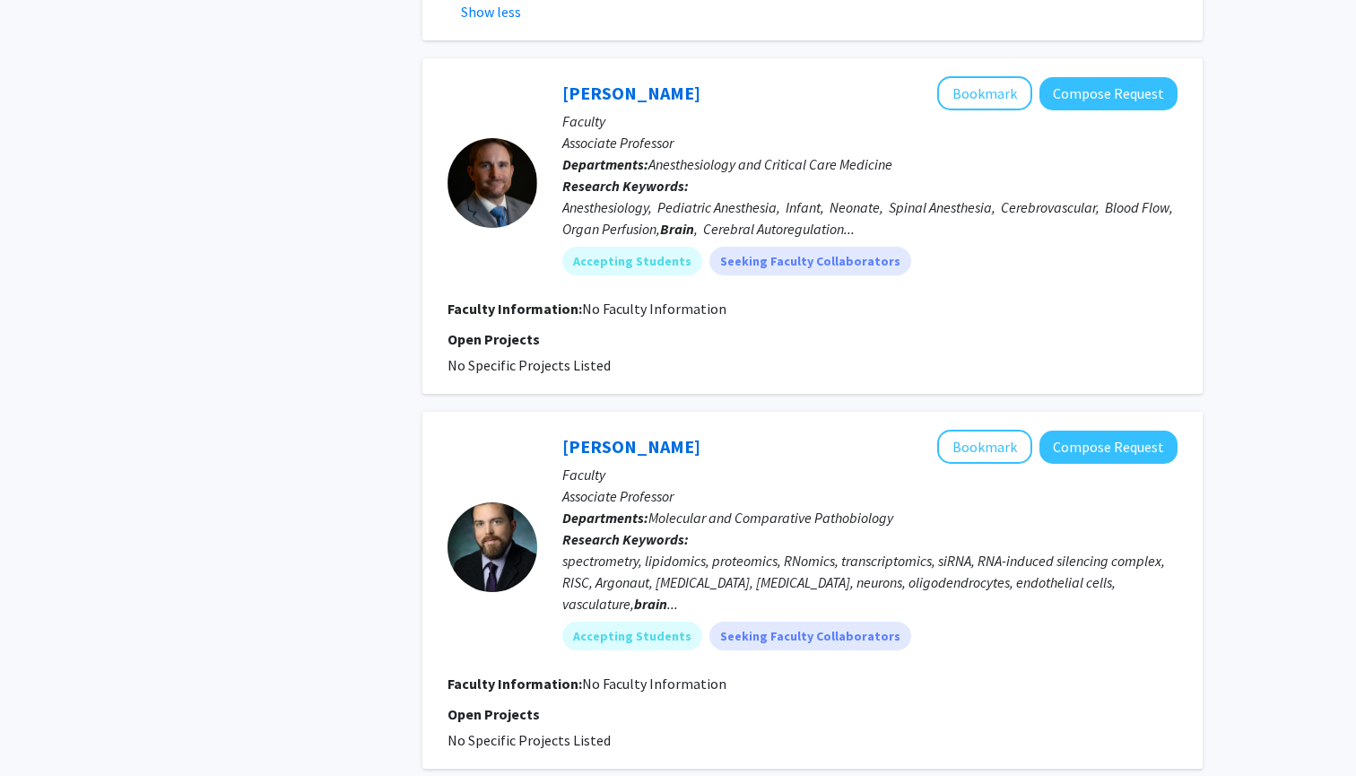
scroll to position [4091, 0]
